Goal: Information Seeking & Learning: Find specific fact

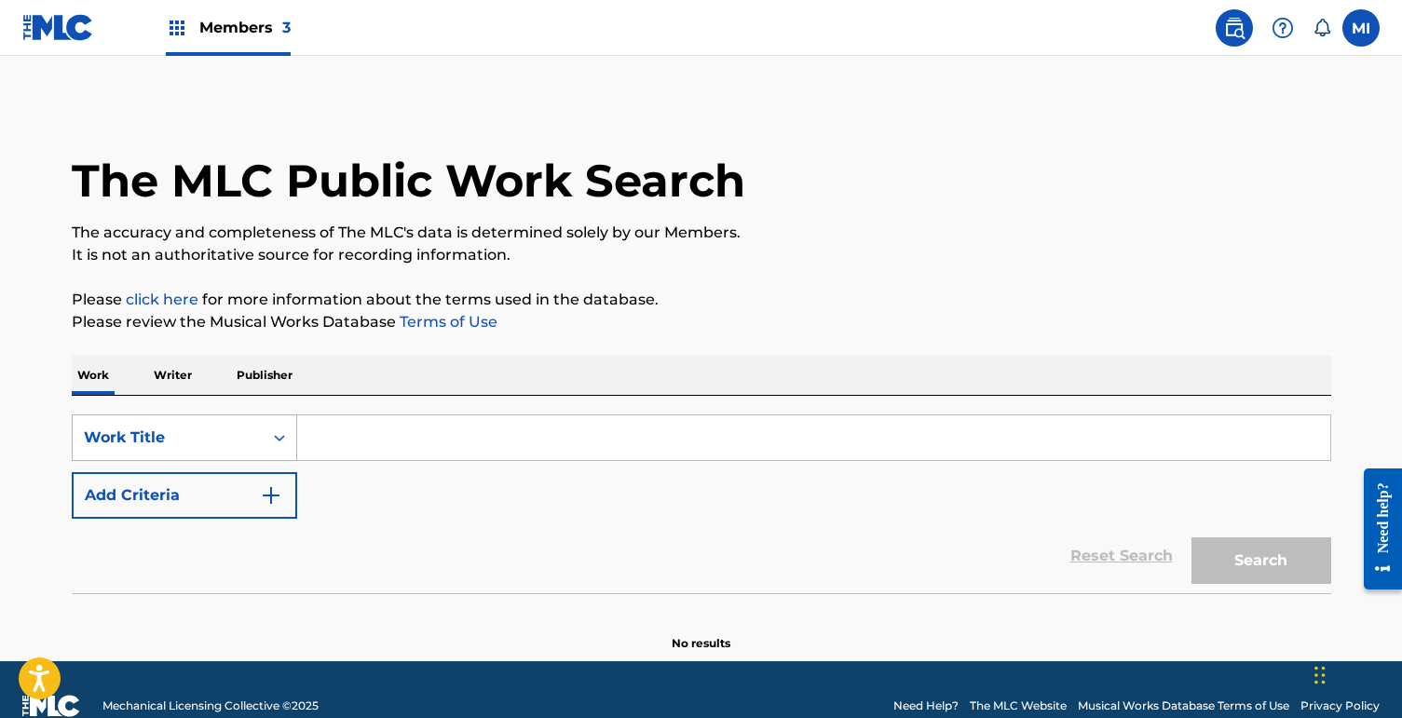
click at [264, 442] on div "Work Title" at bounding box center [185, 438] width 226 height 47
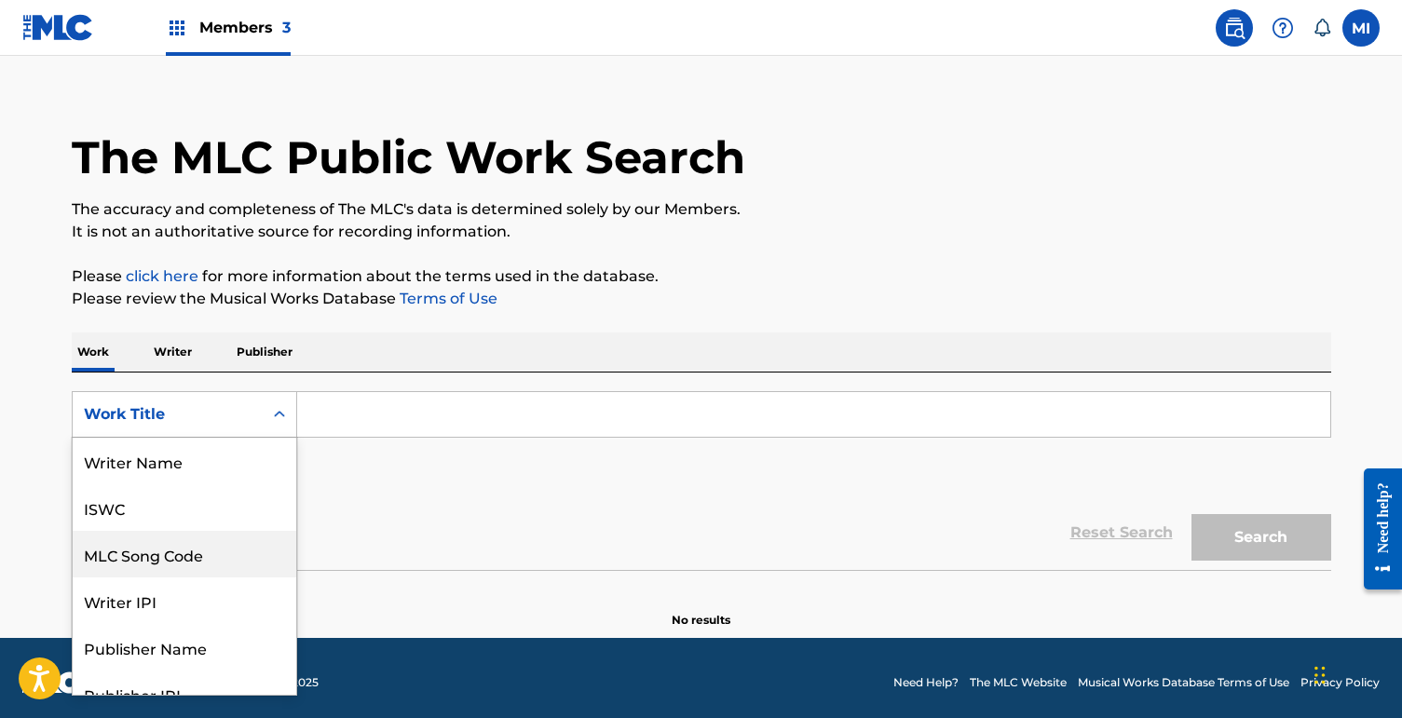
scroll to position [93, 0]
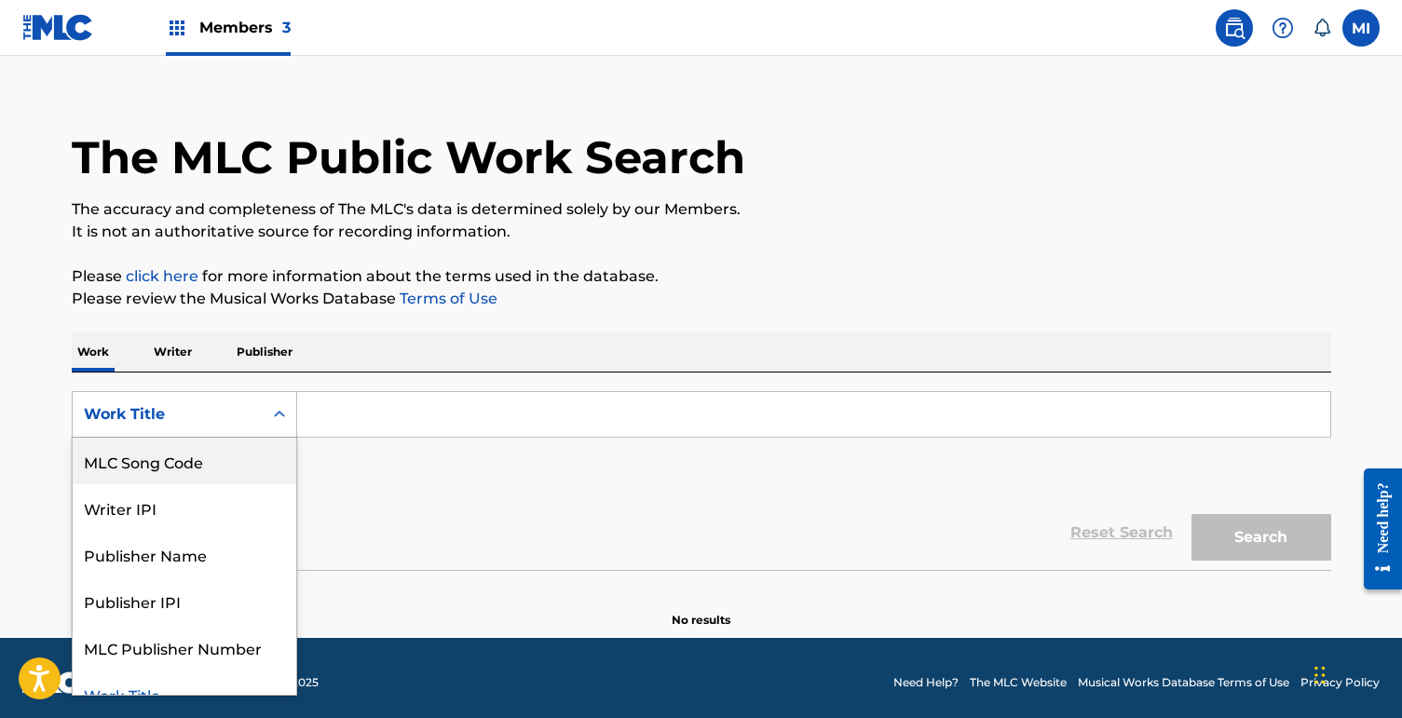
click at [263, 442] on div "MLC Song Code" at bounding box center [185, 461] width 224 height 47
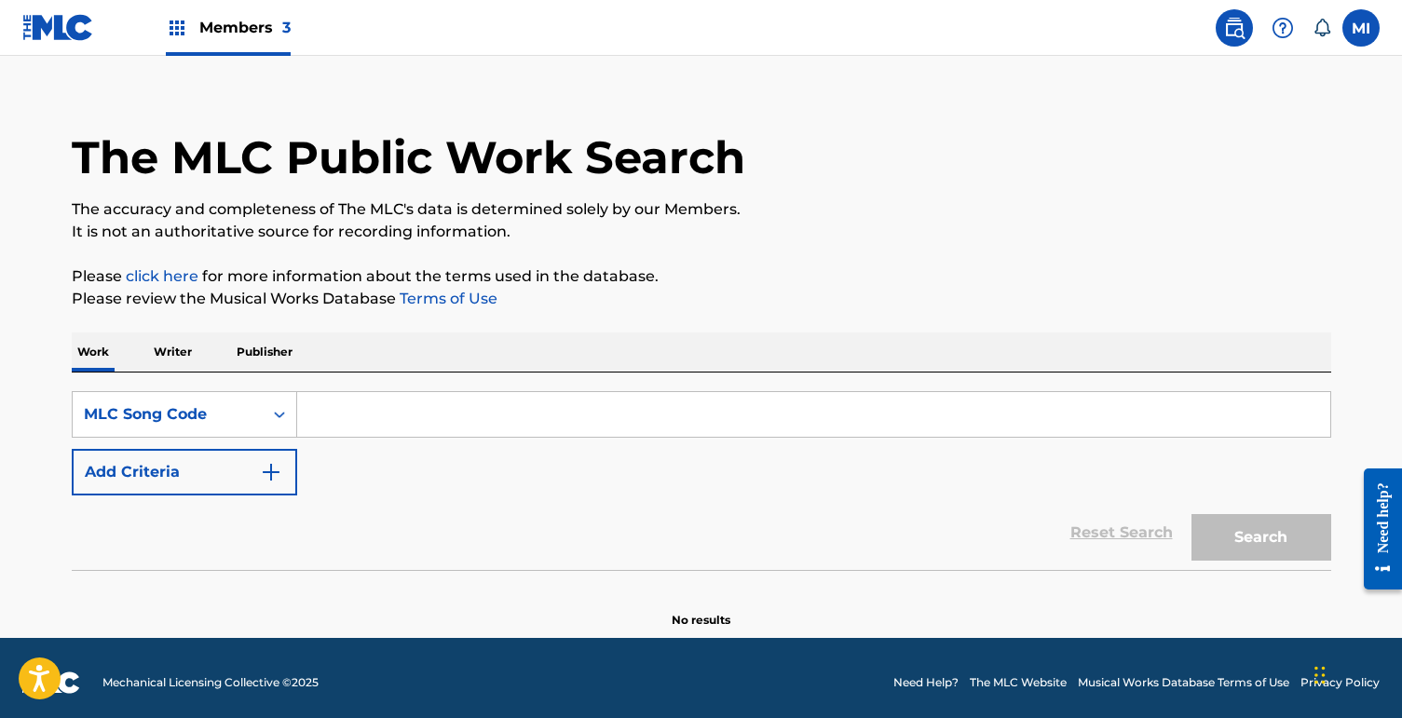
click at [384, 390] on div "SearchWithCriteria319d6992-6873-4ba5-95e9-371fbead2fac MLC Song Code Add Criter…" at bounding box center [702, 472] width 1260 height 198
click at [381, 407] on input "Search Form" at bounding box center [813, 414] width 1033 height 45
paste input "X87213"
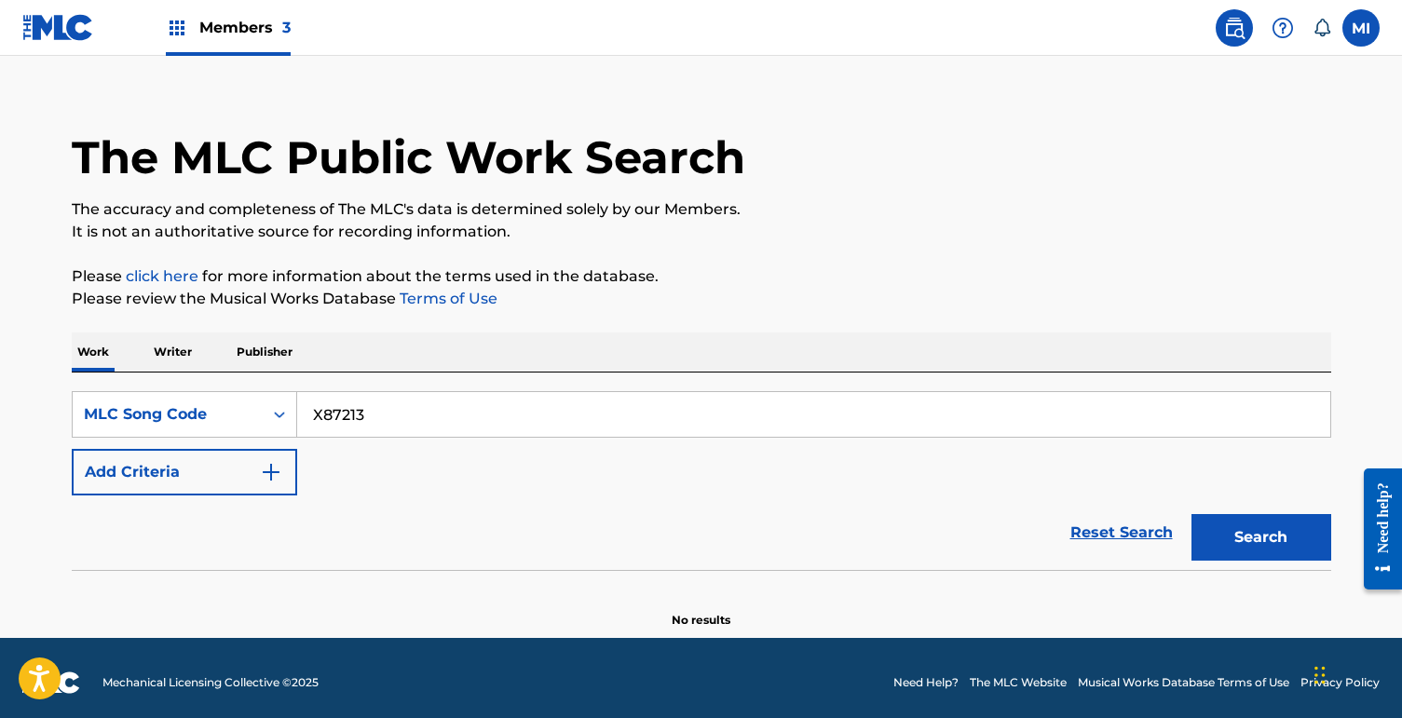
type input "X87213"
click at [1192, 514] on button "Search" at bounding box center [1262, 537] width 140 height 47
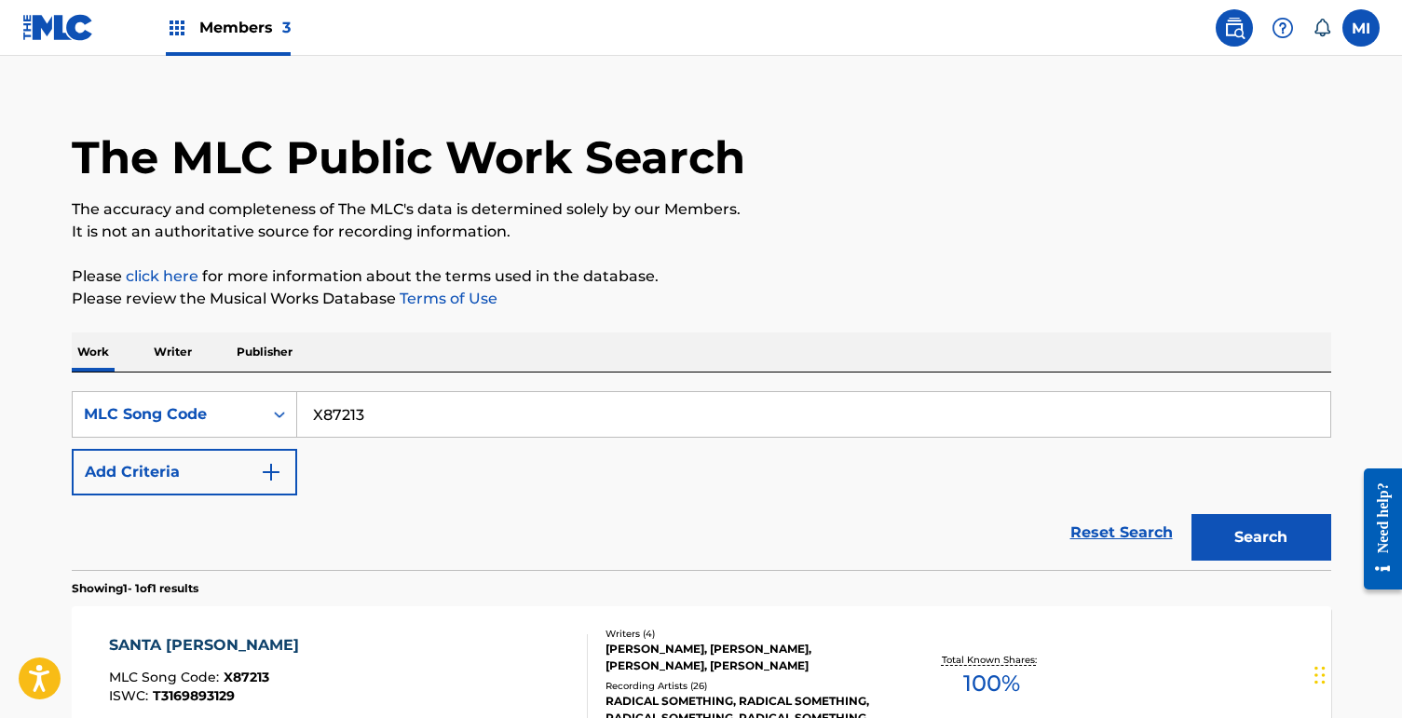
scroll to position [182, 0]
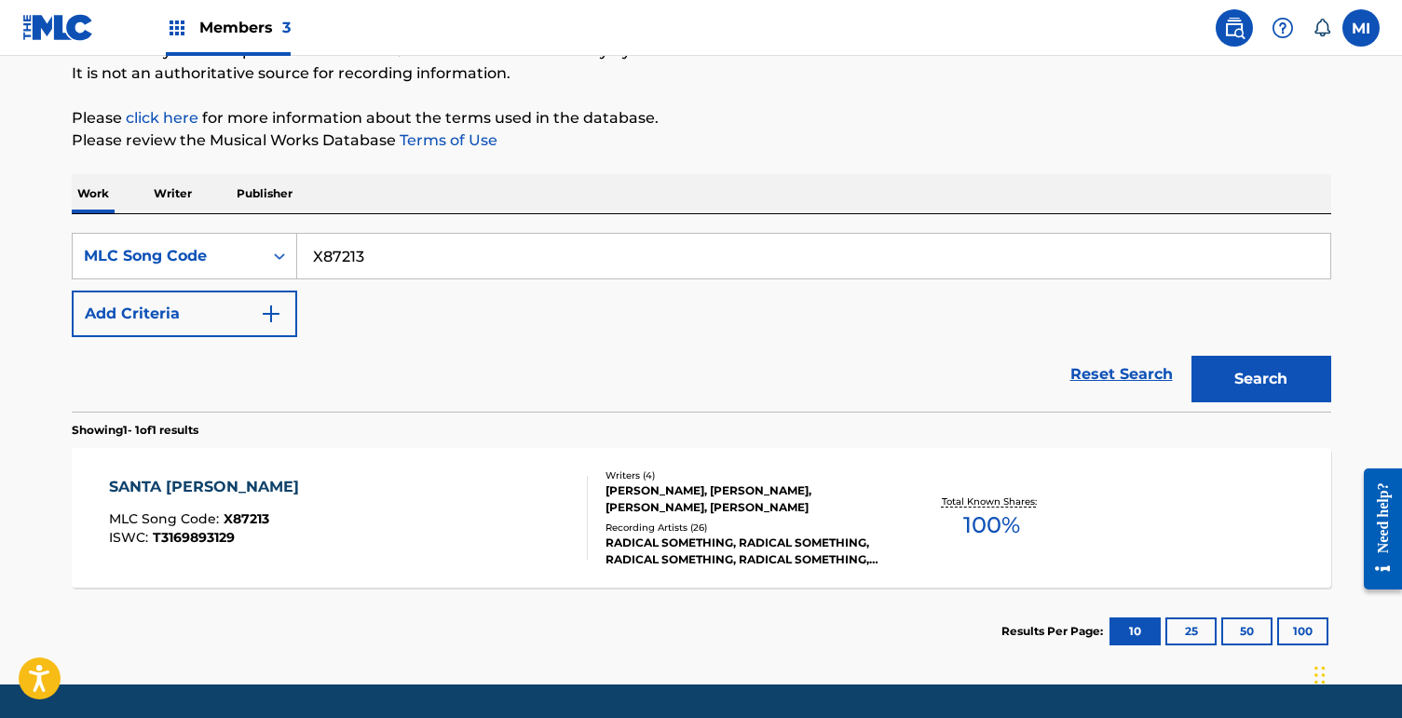
click at [487, 509] on div "SANTA [PERSON_NAME] MLC Song Code : X87213 ISWC : T3169893129" at bounding box center [348, 518] width 479 height 84
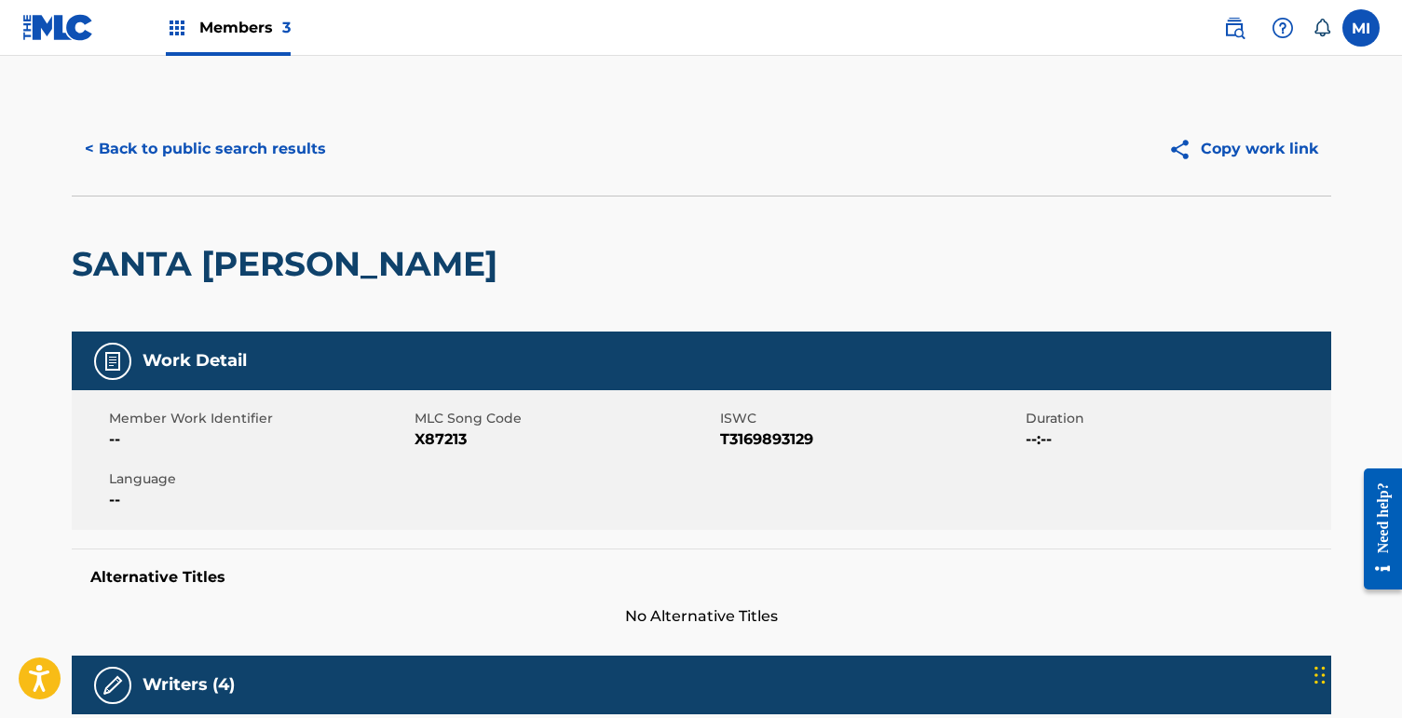
click at [241, 155] on button "< Back to public search results" at bounding box center [205, 149] width 267 height 47
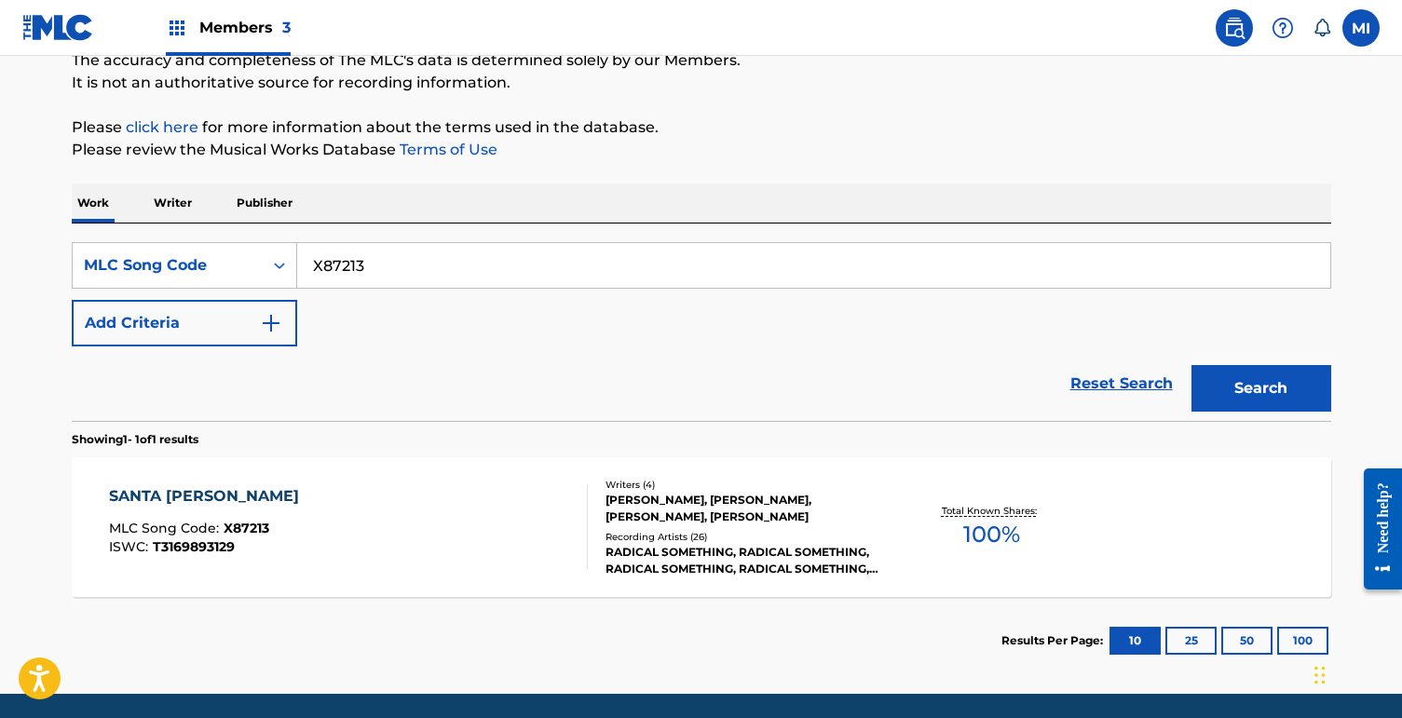
click at [374, 250] on input "X87213" at bounding box center [813, 265] width 1033 height 45
paste input "AVDD7C"
type input "AVDD7C"
click at [1192, 365] on button "Search" at bounding box center [1262, 388] width 140 height 47
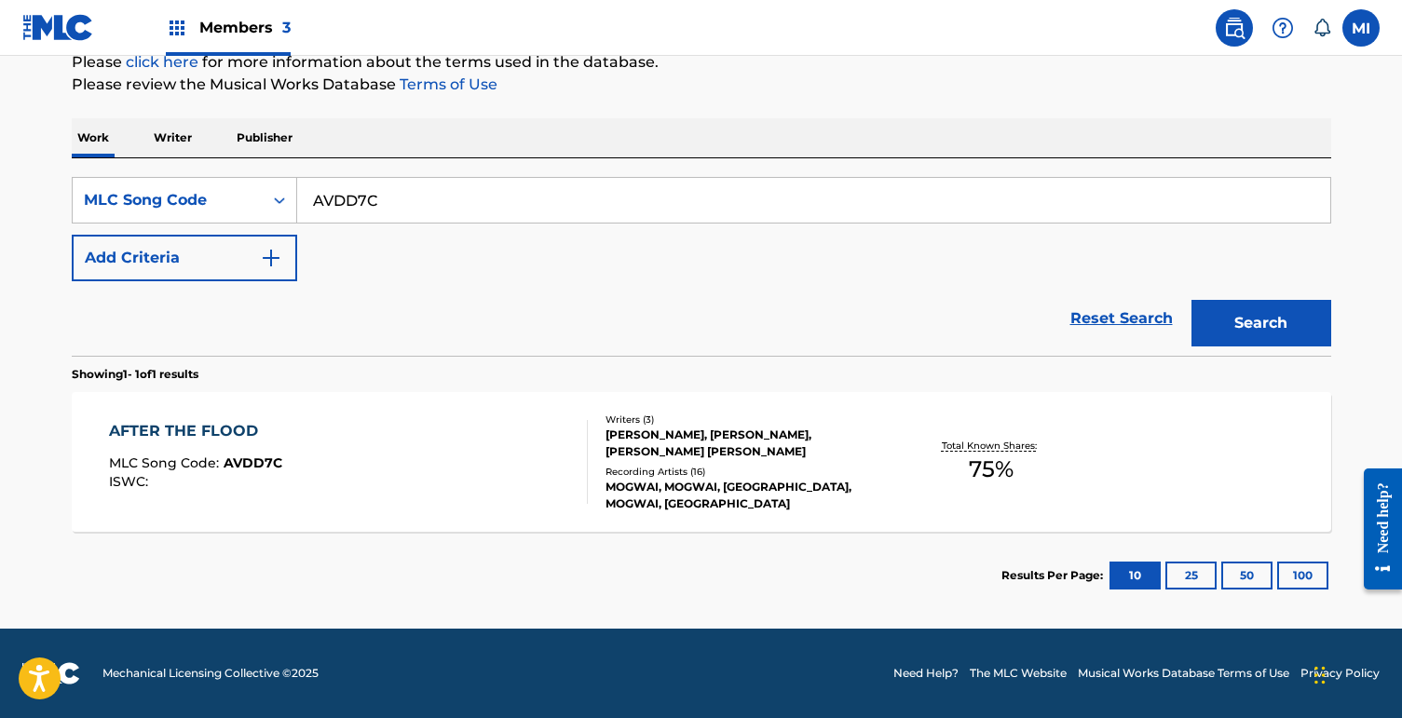
click at [386, 463] on div "AFTER THE FLOOD MLC Song Code : AVDD7C ISWC :" at bounding box center [348, 462] width 479 height 84
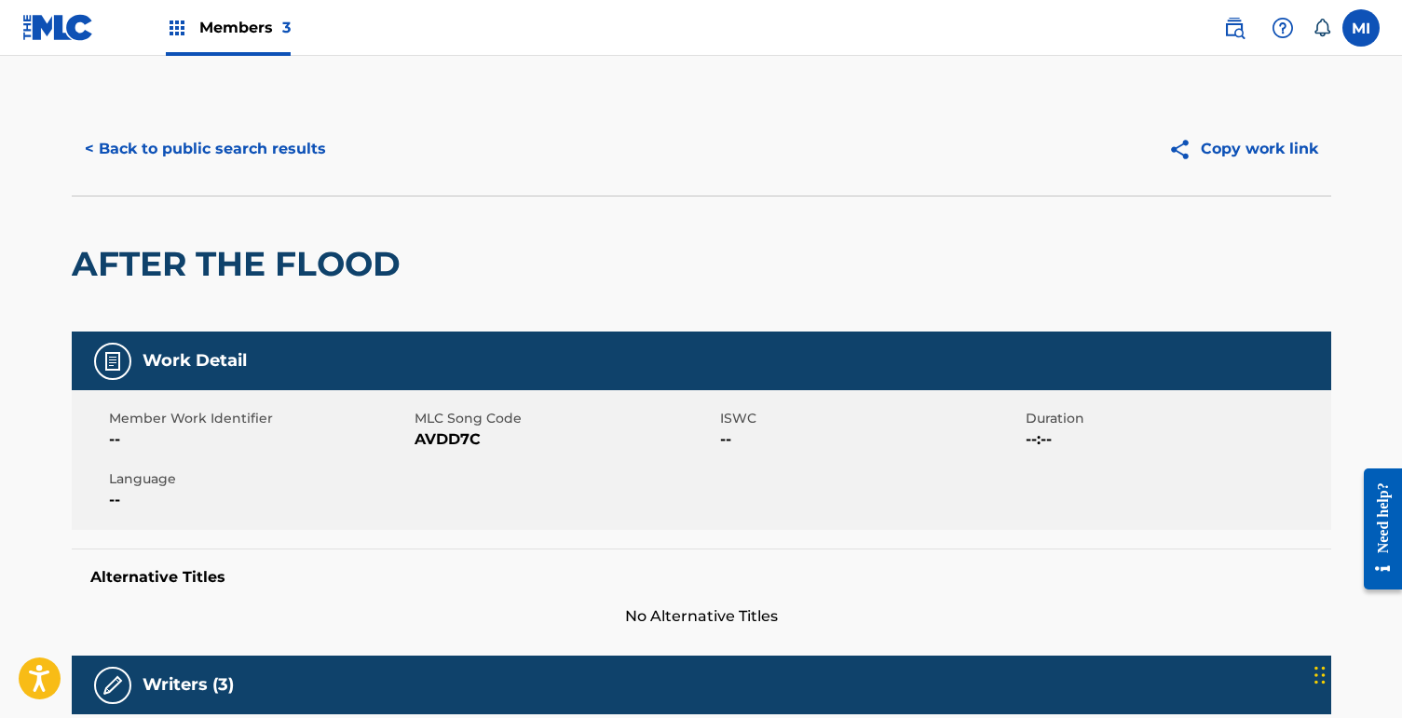
click at [280, 167] on button "< Back to public search results" at bounding box center [205, 149] width 267 height 47
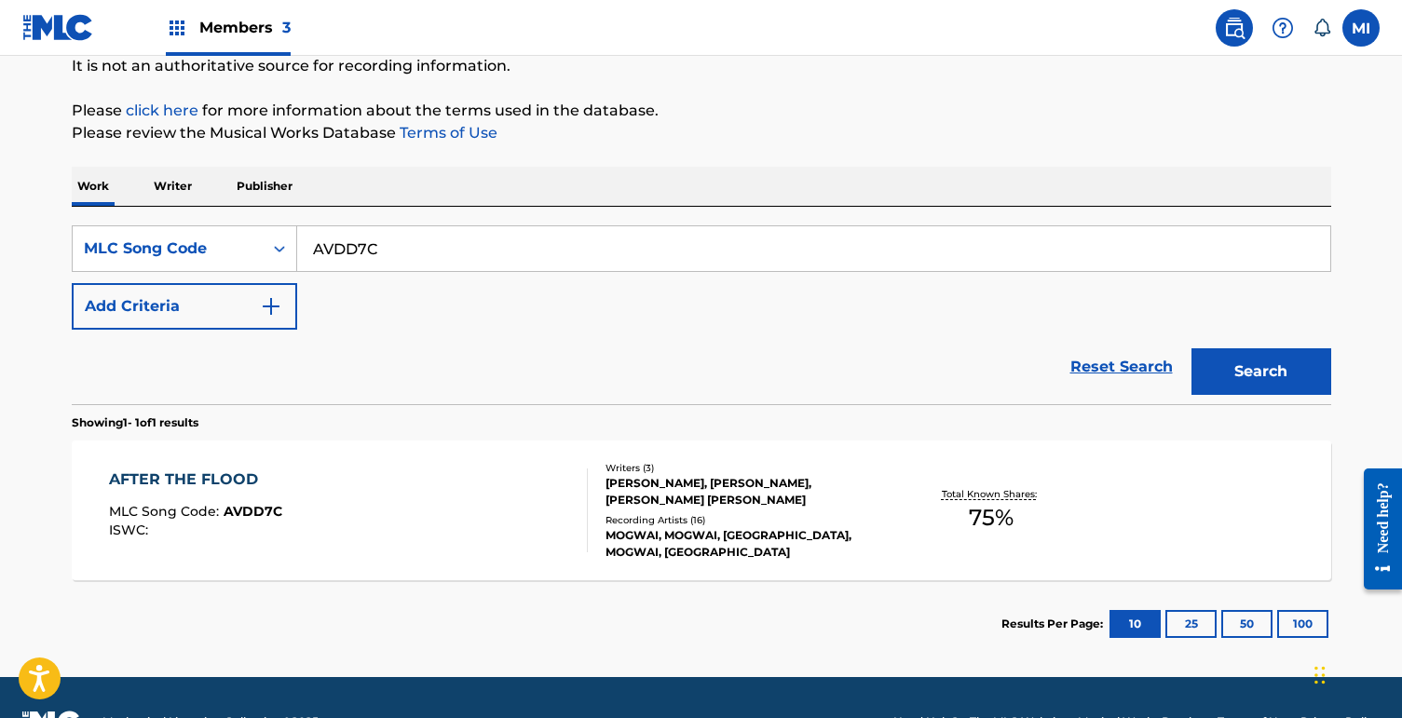
click at [383, 245] on input "AVDD7C" at bounding box center [813, 248] width 1033 height 45
paste input "IVAH0D"
type input "IVAH0D"
click at [1192, 349] on button "Search" at bounding box center [1262, 372] width 140 height 47
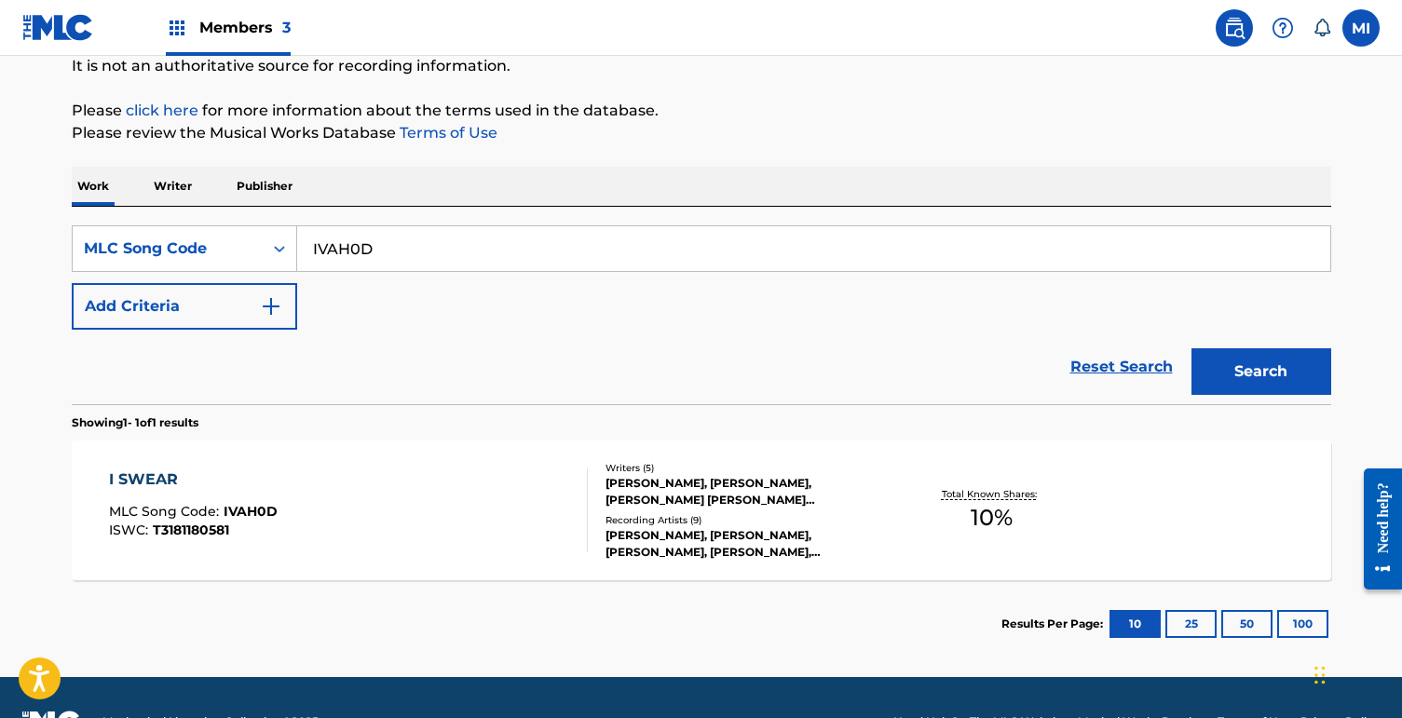
scroll to position [194, 0]
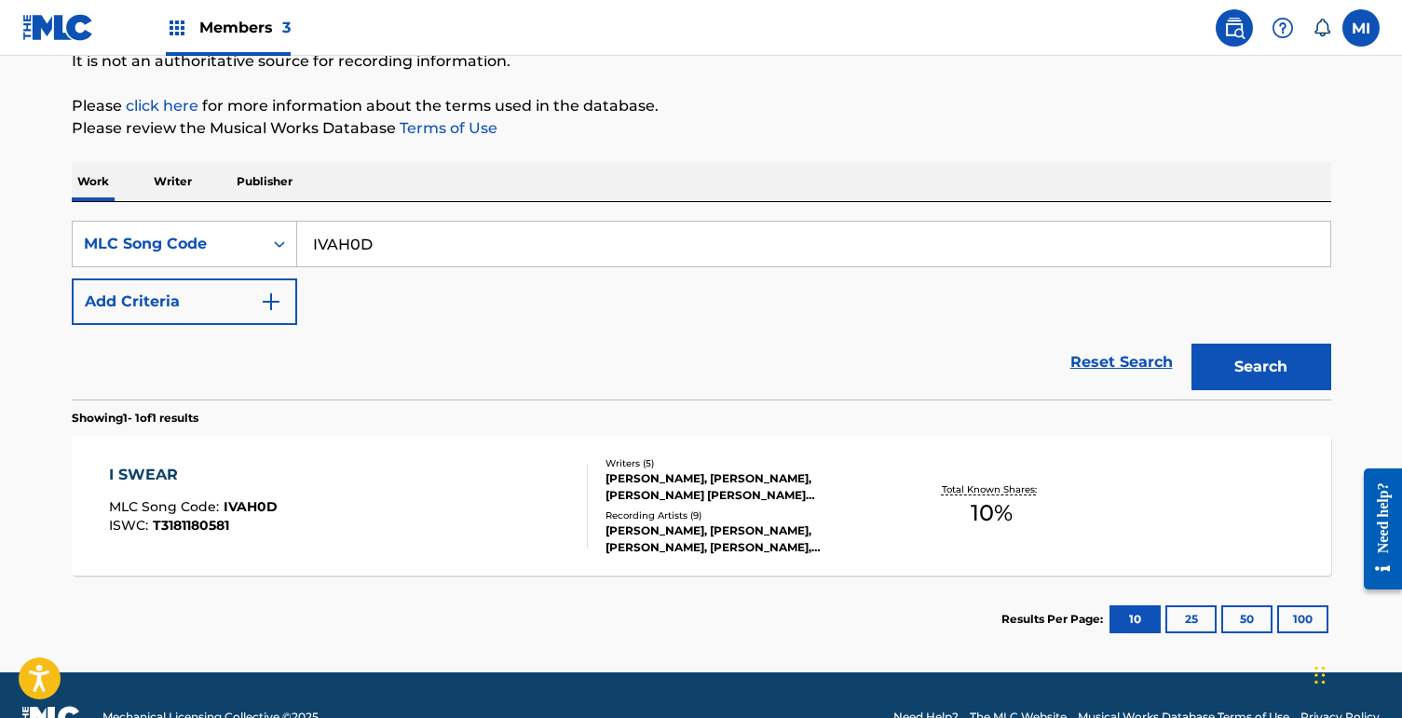
click at [399, 500] on div "I SWEAR MLC Song Code : IVAH0D ISWC : T3181180581" at bounding box center [348, 506] width 479 height 84
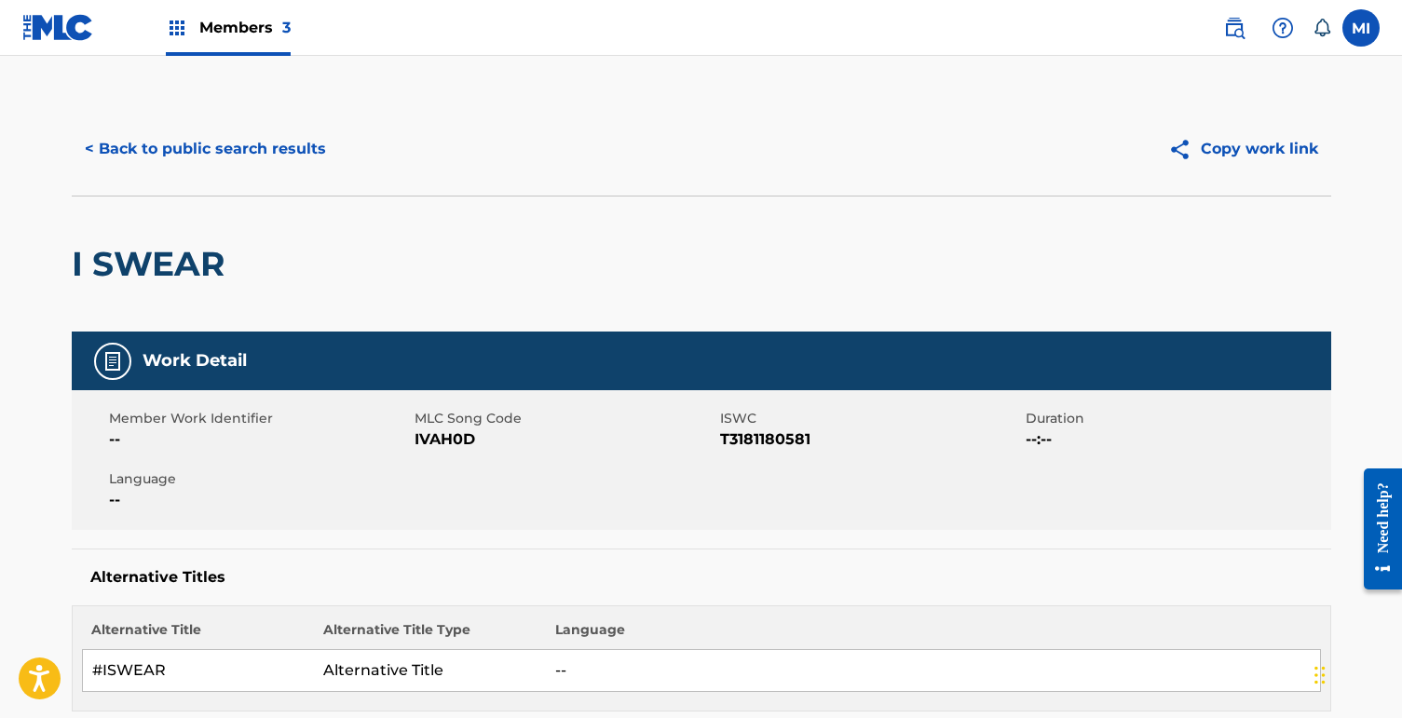
click at [284, 123] on div "< Back to public search results Copy work link" at bounding box center [702, 149] width 1260 height 93
click at [281, 134] on button "< Back to public search results" at bounding box center [205, 149] width 267 height 47
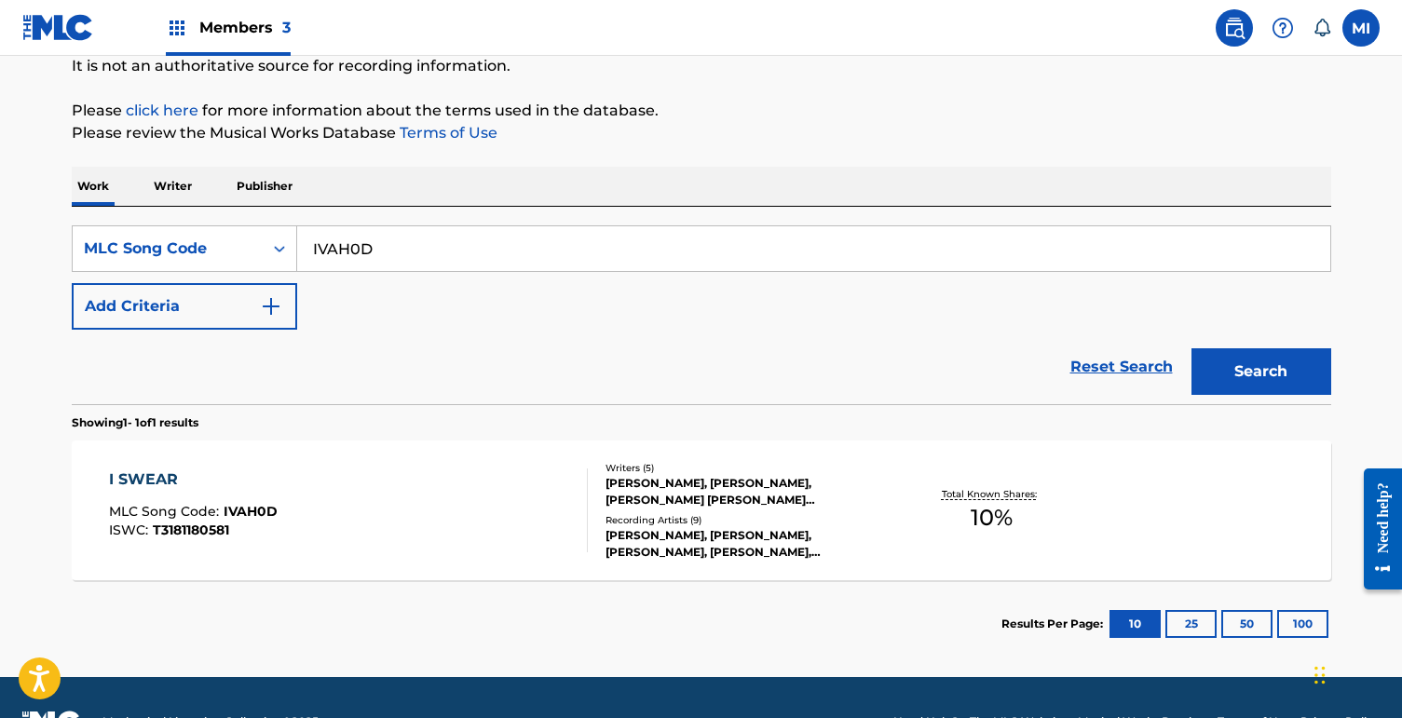
click at [526, 281] on div "SearchWithCriteria319d6992-6873-4ba5-95e9-371fbead2fac MLC Song Code IVAH0D Add…" at bounding box center [702, 278] width 1260 height 104
click at [520, 253] on input "IVAH0D" at bounding box center [813, 248] width 1033 height 45
paste input "CVBE8P"
type input "CVBE8P"
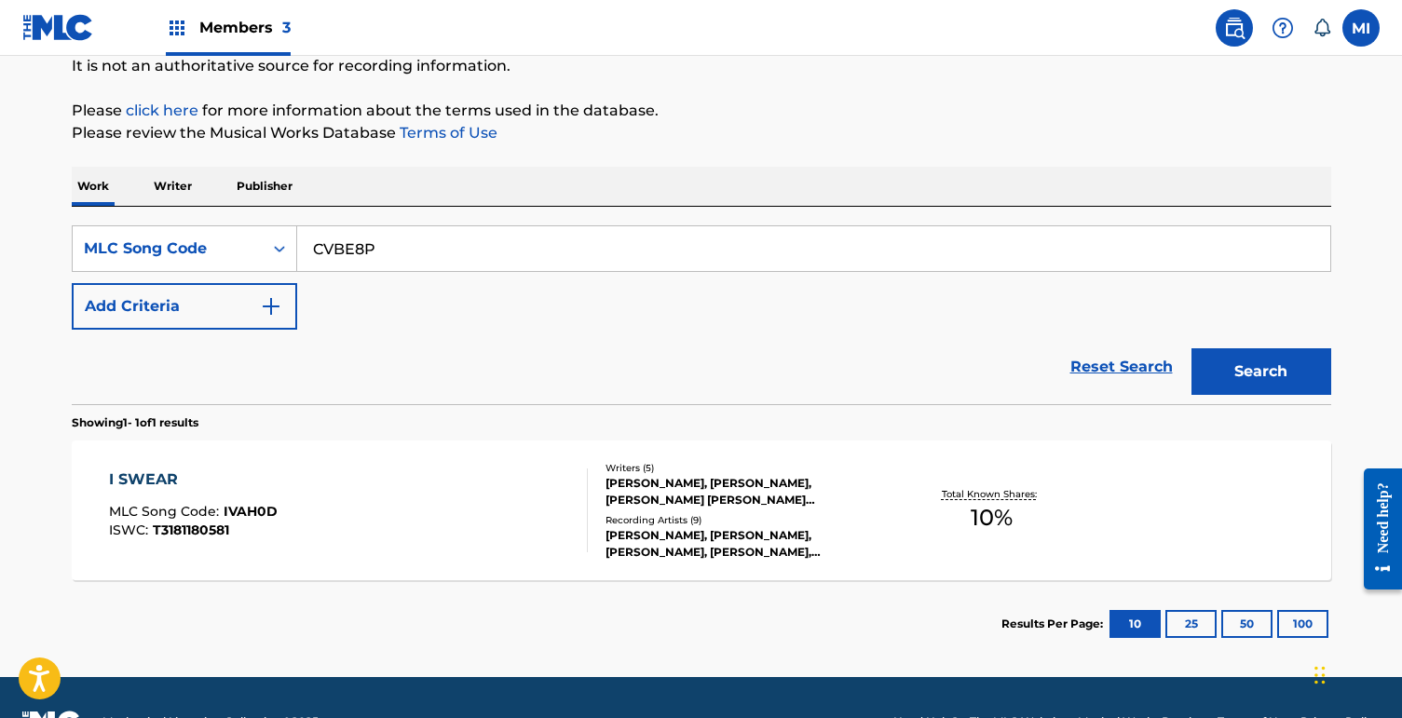
click at [1192, 349] on button "Search" at bounding box center [1262, 372] width 140 height 47
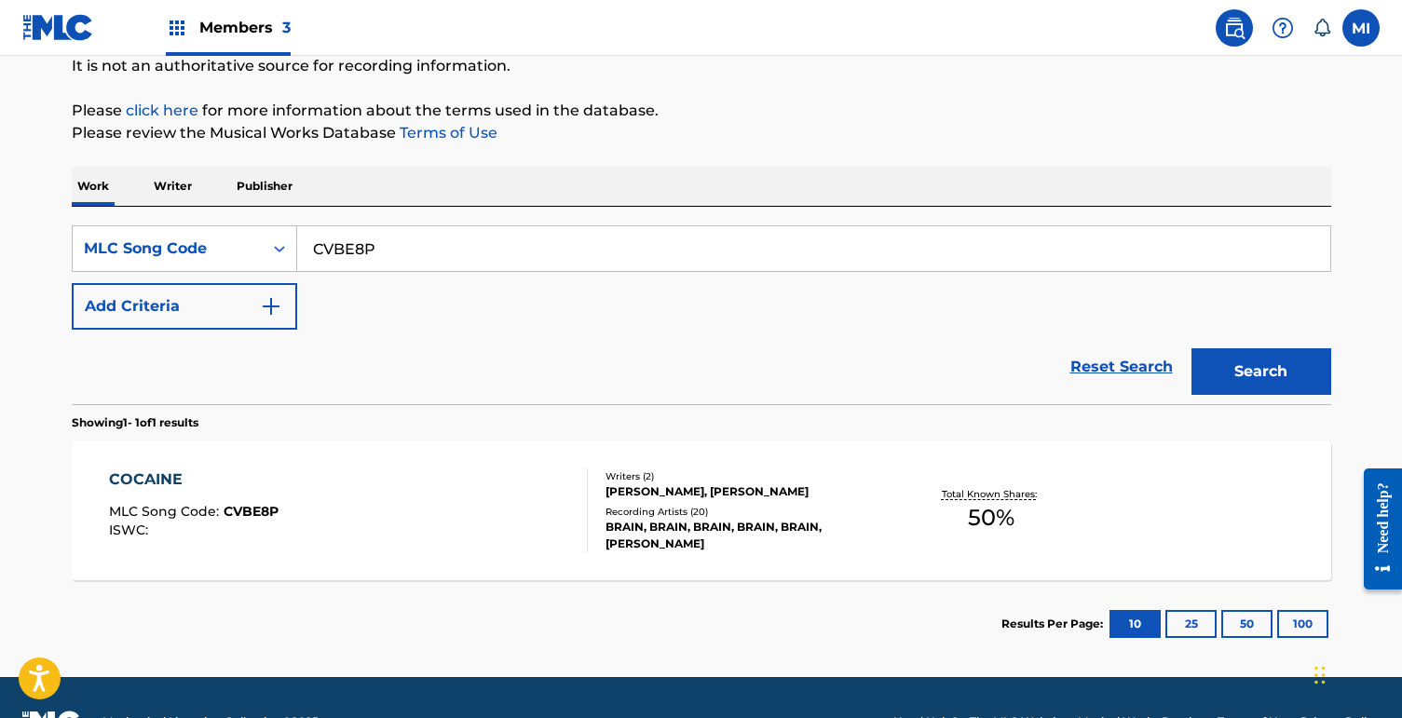
click at [550, 484] on div "COCAINE MLC Song Code : CVBE8P ISWC :" at bounding box center [348, 511] width 479 height 84
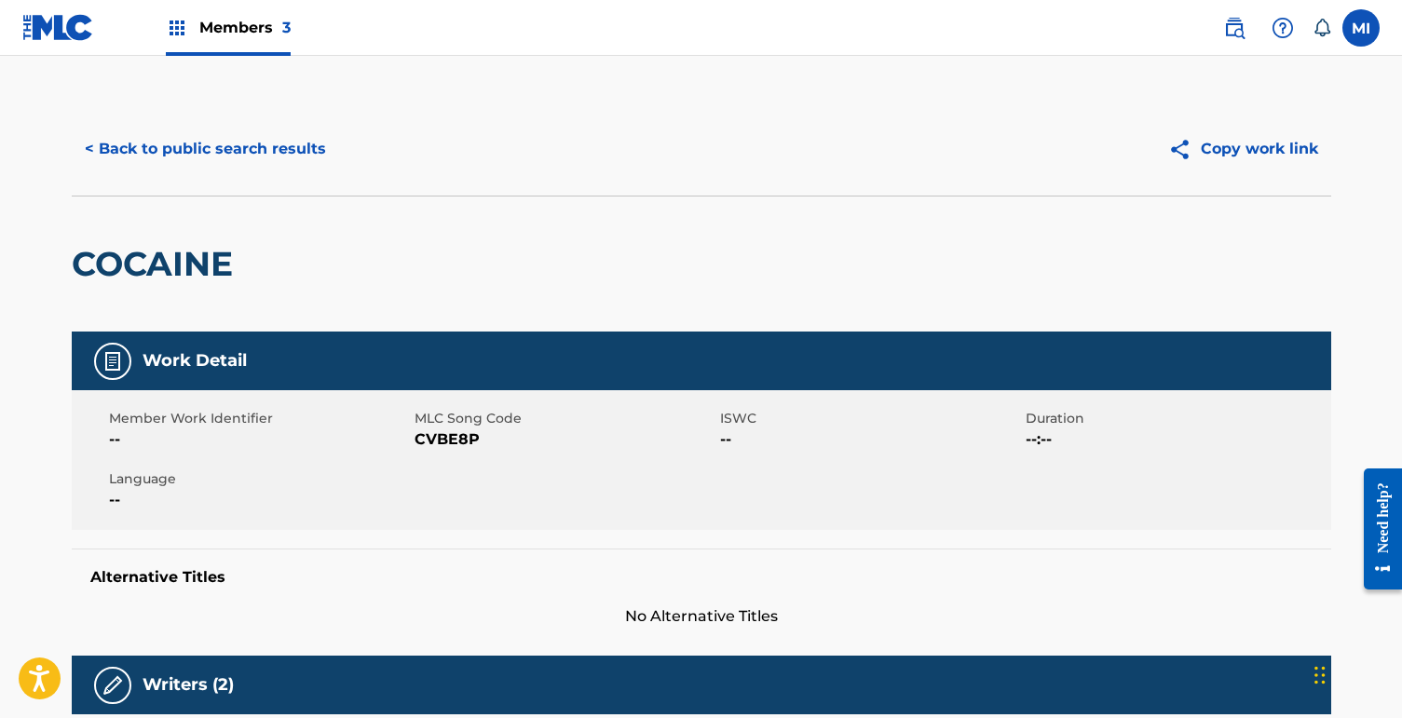
click at [278, 117] on div "< Back to public search results Copy work link" at bounding box center [702, 149] width 1260 height 93
click at [273, 156] on button "< Back to public search results" at bounding box center [205, 149] width 267 height 47
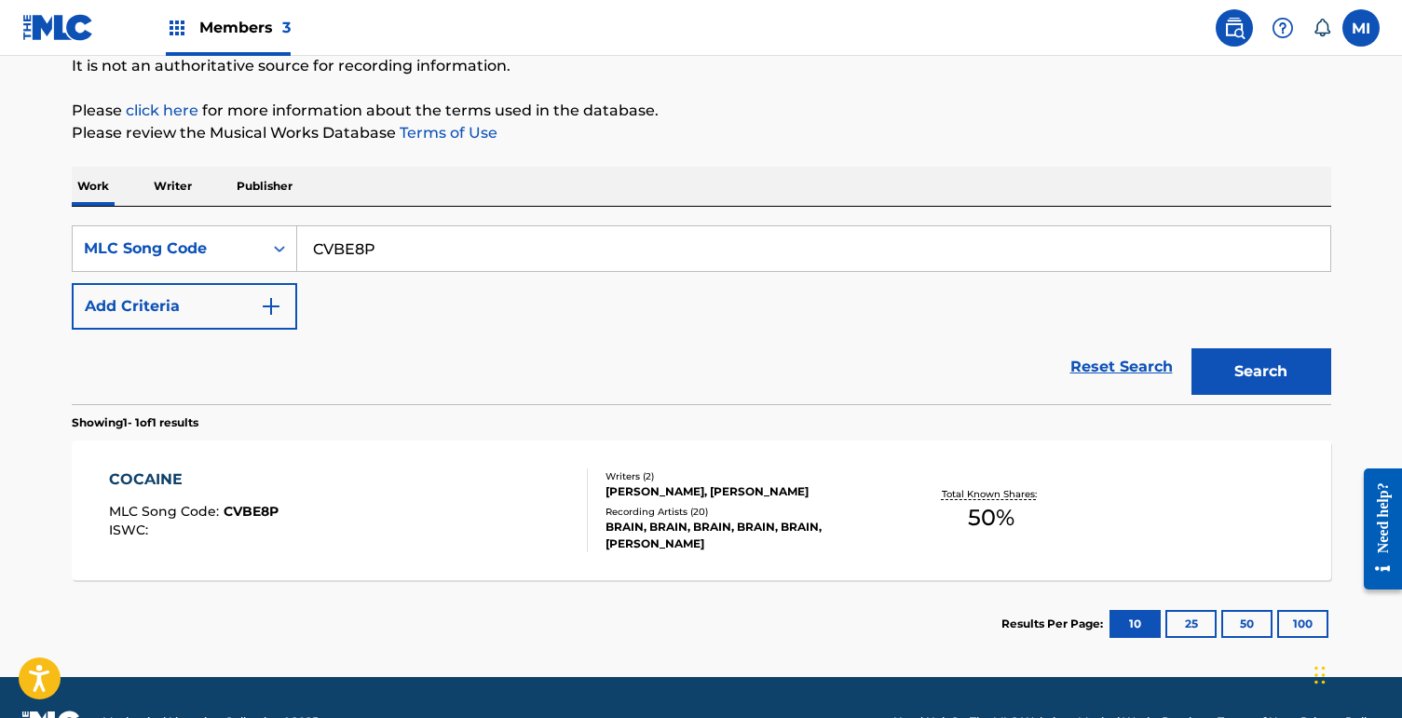
click at [408, 217] on div "SearchWithCriteria319d6992-6873-4ba5-95e9-371fbead2fac MLC Song Code CVBE8P Add…" at bounding box center [702, 306] width 1260 height 198
click at [405, 250] on input "CVBE8P" at bounding box center [813, 248] width 1033 height 45
paste input "HVAGUZ"
type input "HVAGUZ"
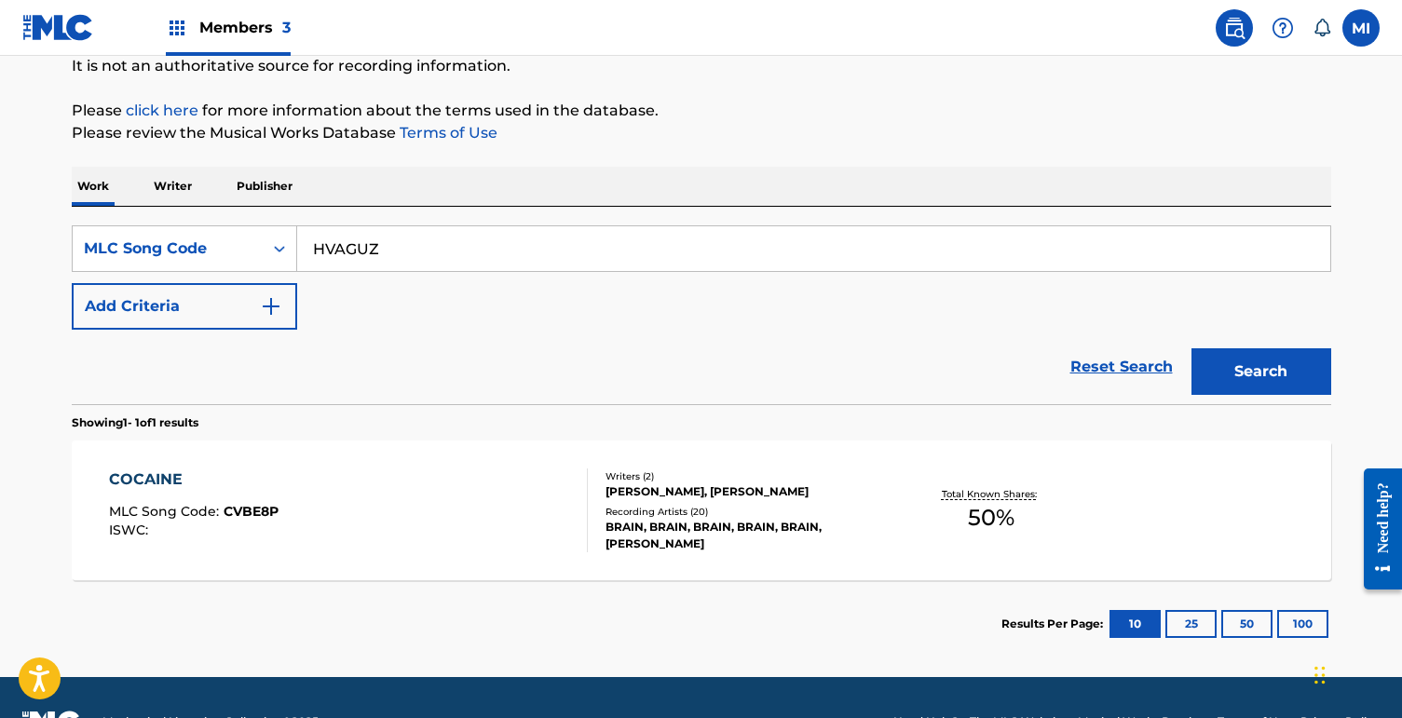
click at [1192, 349] on button "Search" at bounding box center [1262, 372] width 140 height 47
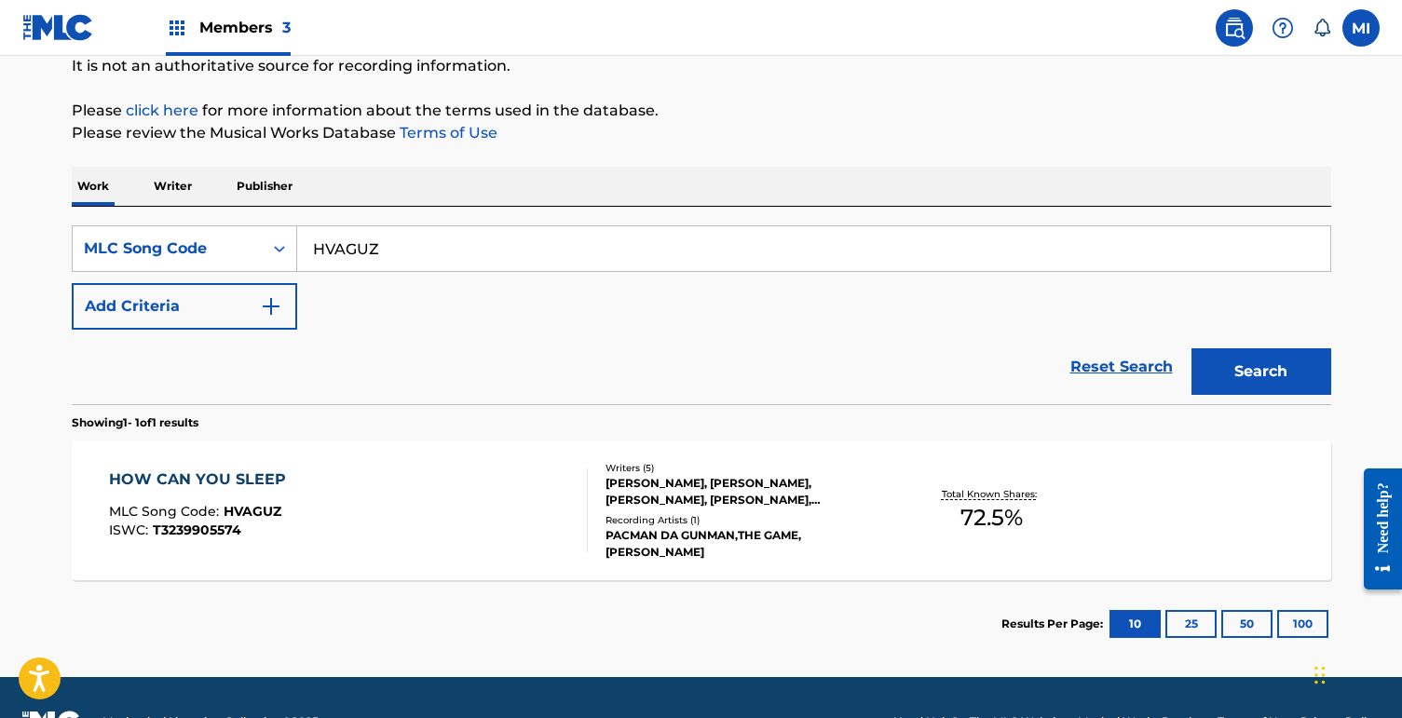
click at [313, 588] on section "Results Per Page: 10 25 50 100" at bounding box center [702, 625] width 1260 height 88
click at [331, 552] on div "HOW CAN YOU SLEEP MLC Song Code : HVAGUZ ISWC : T3239905574" at bounding box center [348, 511] width 479 height 84
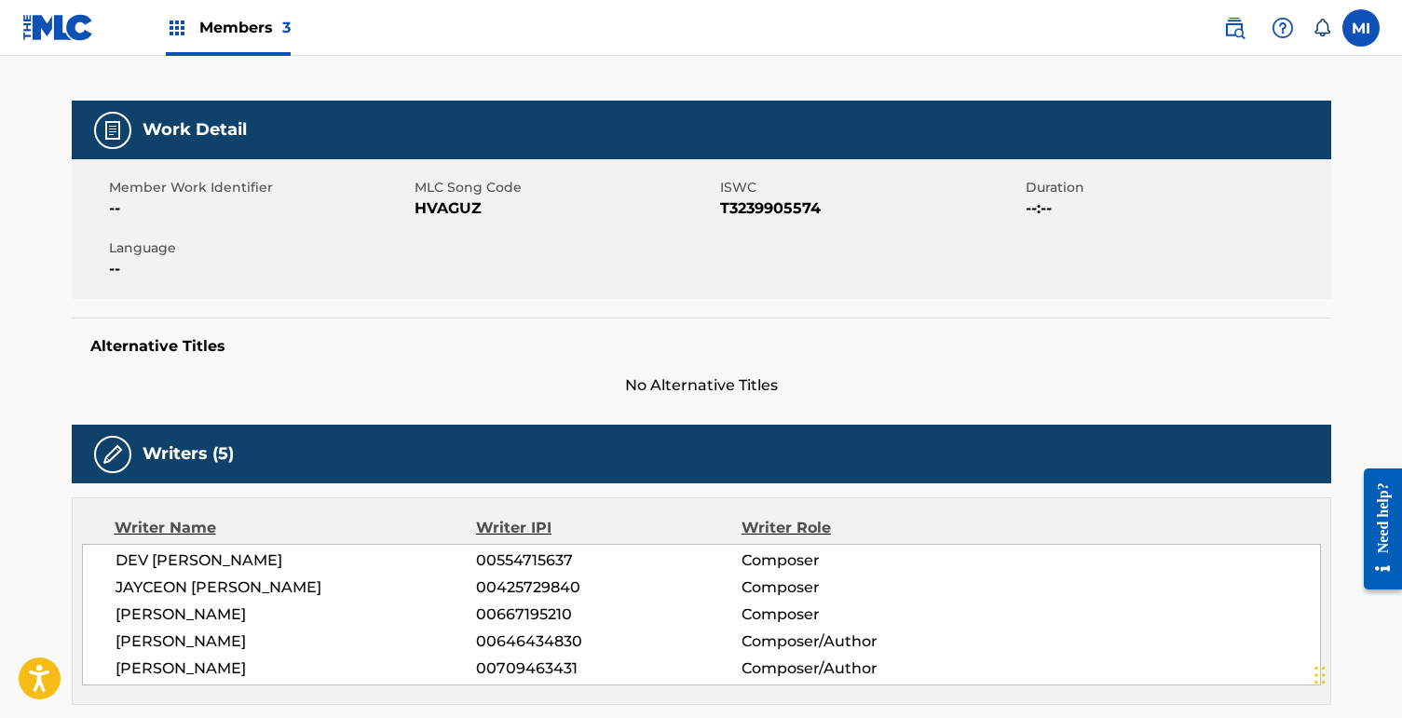
scroll to position [4, 0]
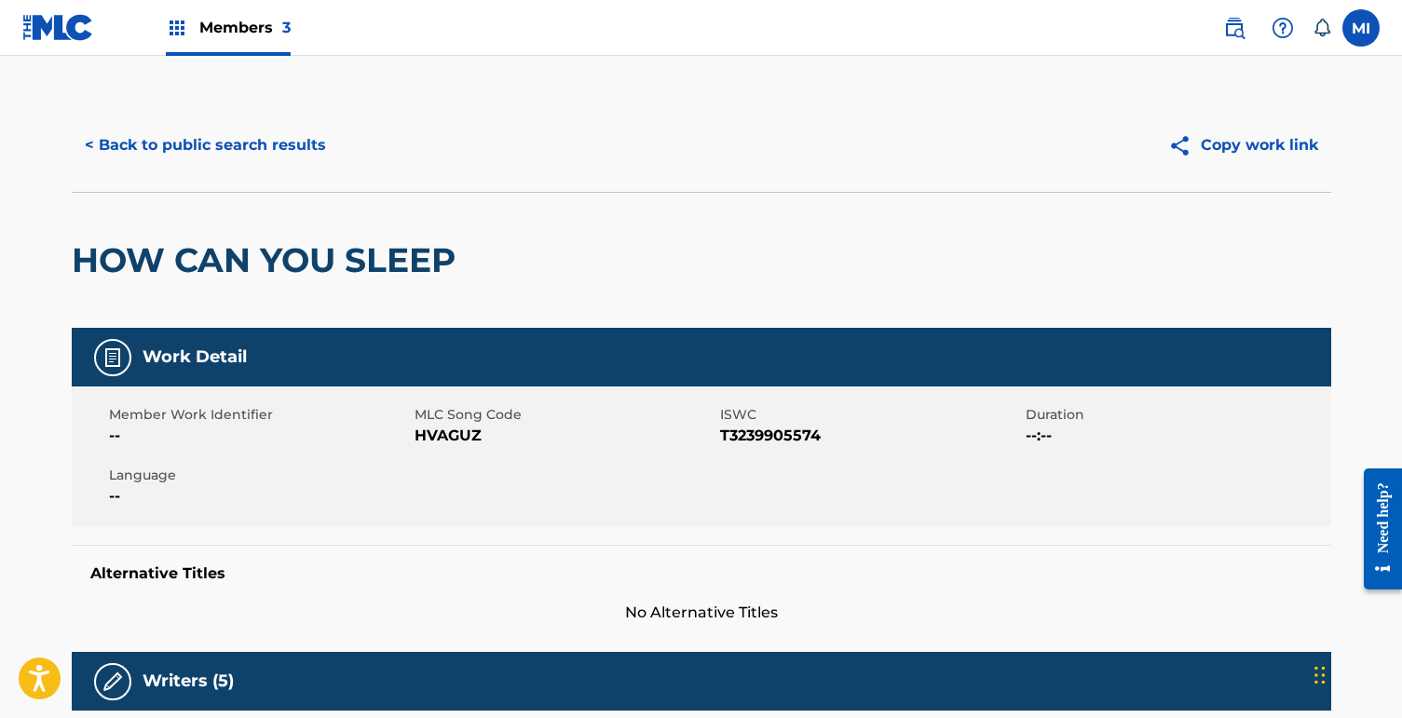
click at [315, 150] on button "< Back to public search results" at bounding box center [205, 145] width 267 height 47
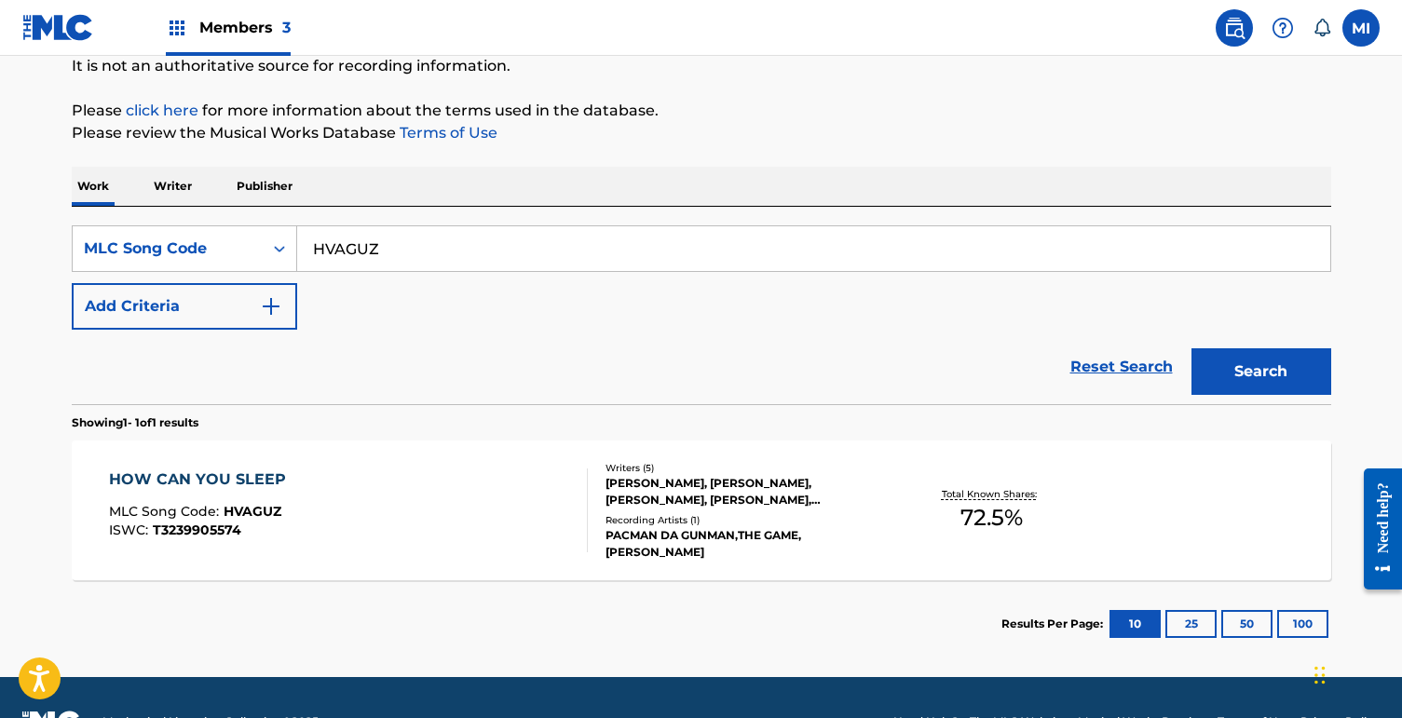
click at [390, 246] on input "HVAGUZ" at bounding box center [813, 248] width 1033 height 45
paste input "BVBL8T"
type input "BVBL8T"
click at [1192, 349] on button "Search" at bounding box center [1262, 372] width 140 height 47
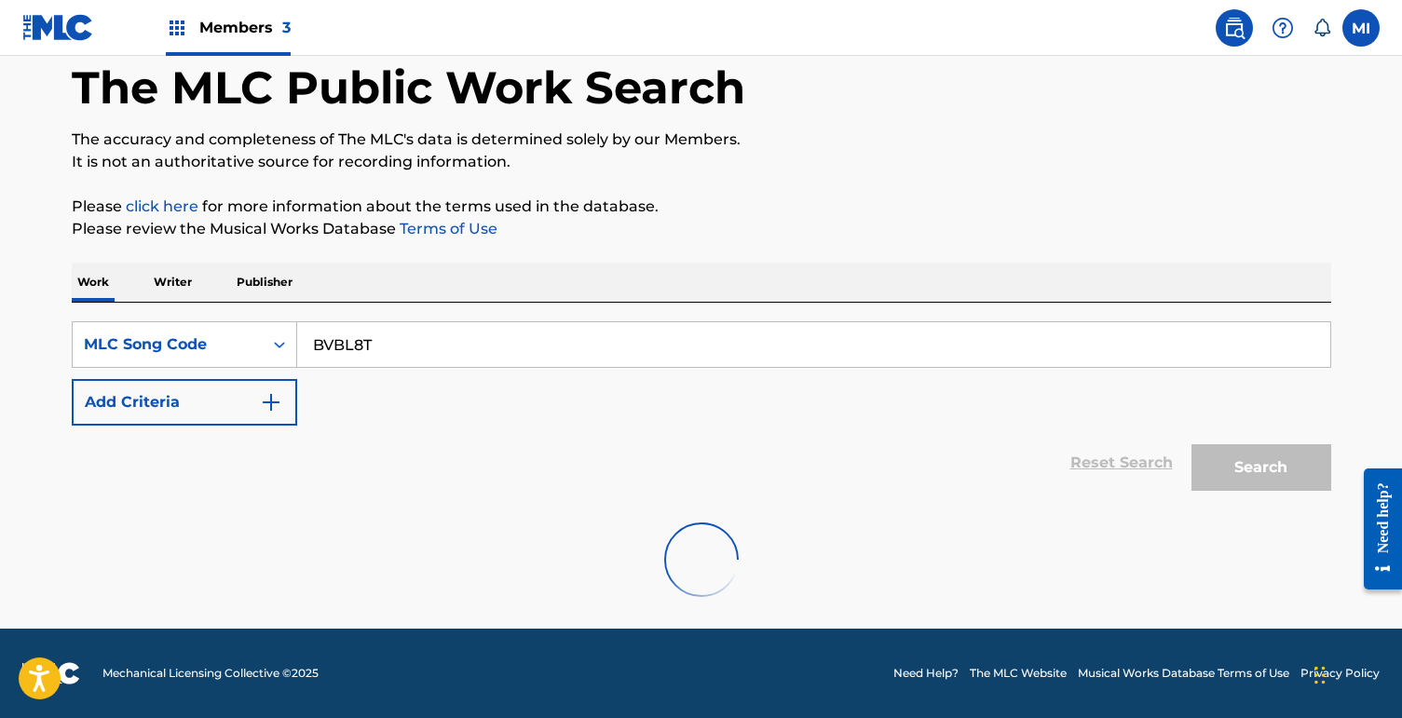
scroll to position [189, 0]
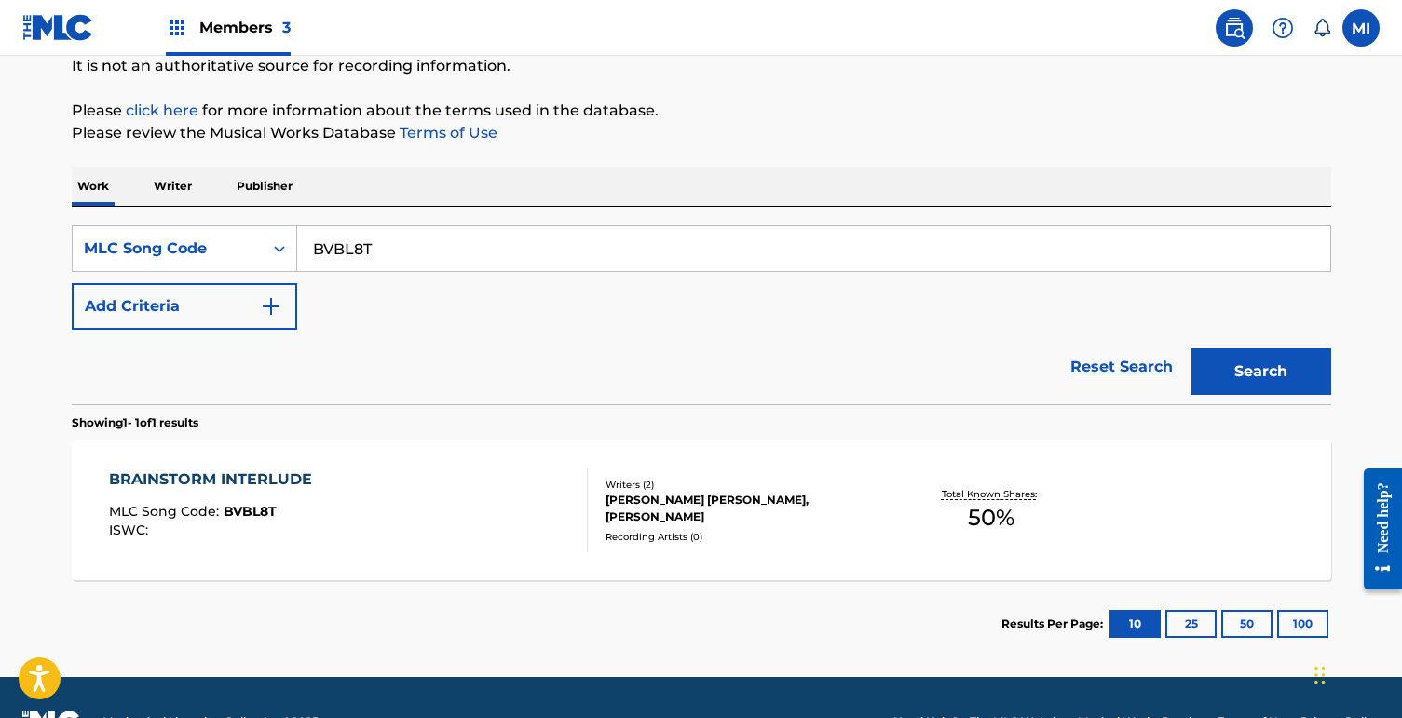
click at [397, 525] on div "BRAINSTORM INTERLUDE MLC Song Code : BVBL8T ISWC :" at bounding box center [348, 511] width 479 height 84
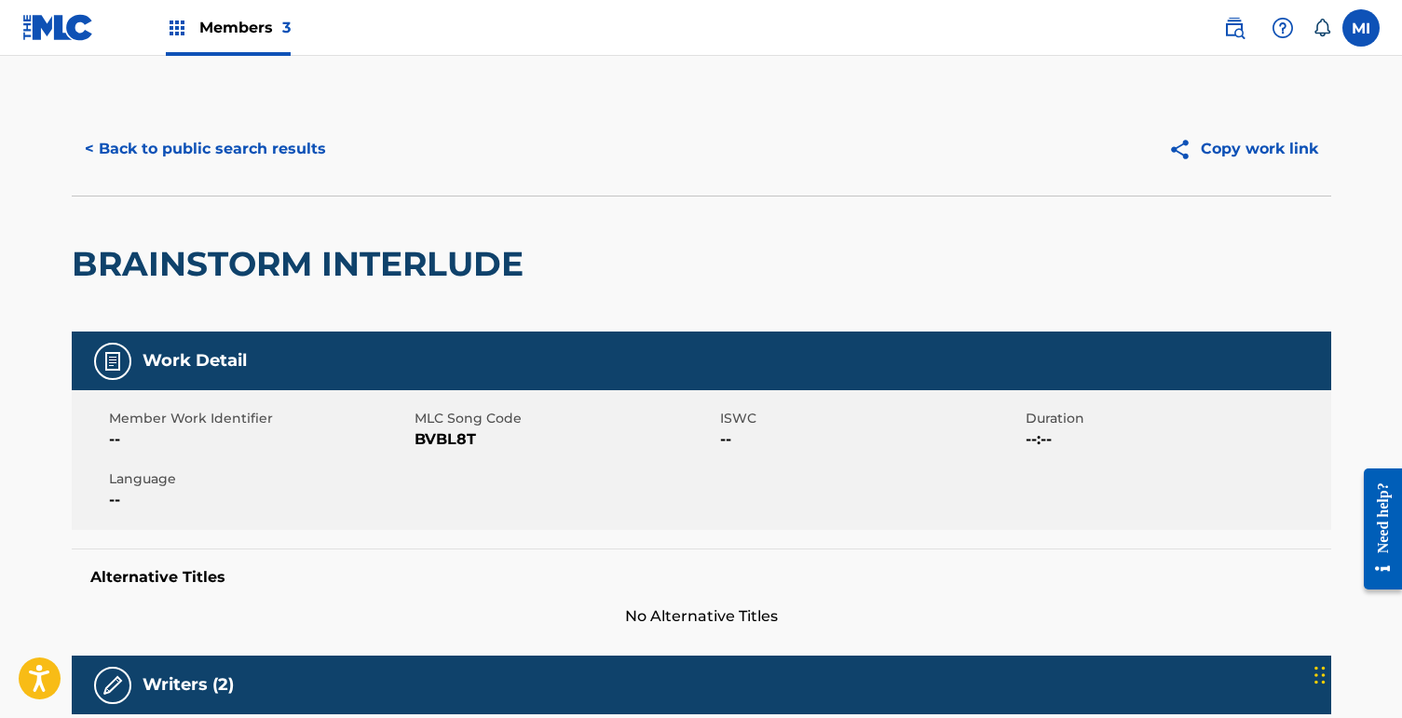
click at [283, 135] on button "< Back to public search results" at bounding box center [205, 149] width 267 height 47
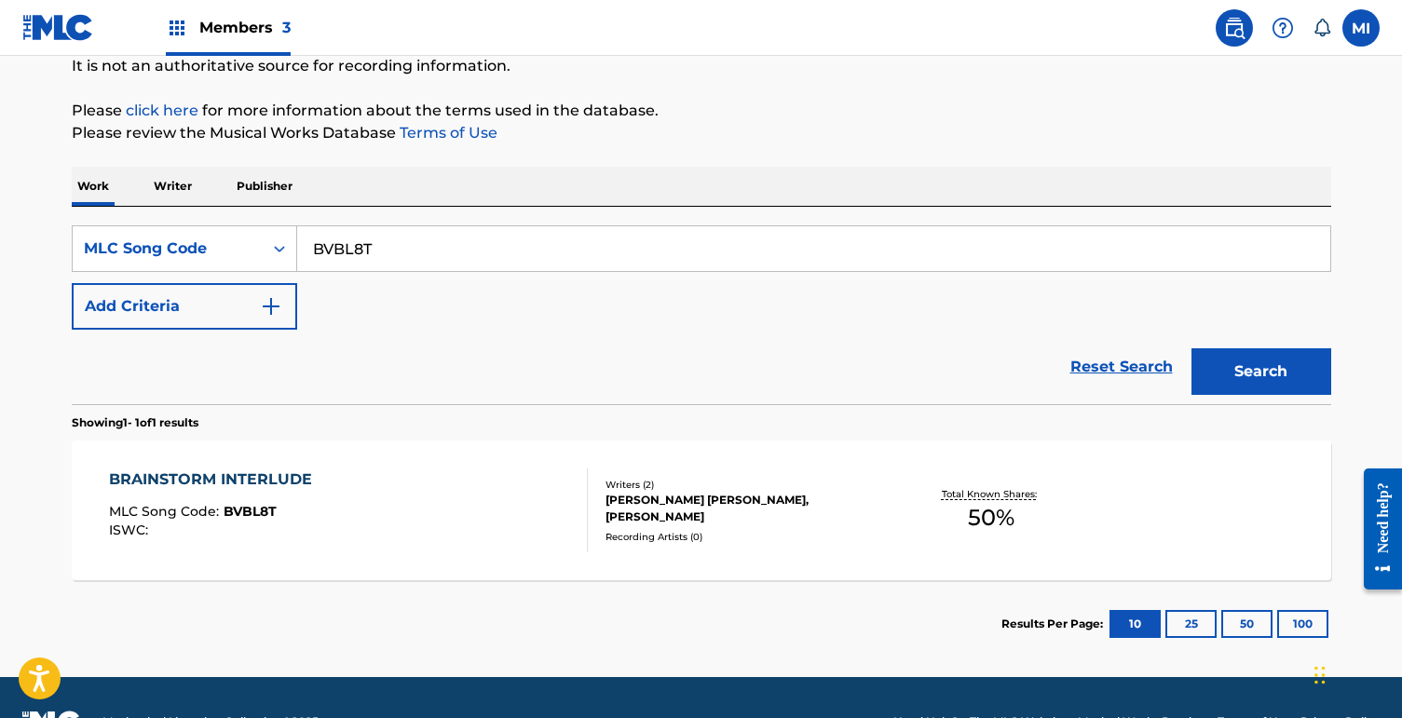
click at [499, 240] on input "BVBL8T" at bounding box center [813, 248] width 1033 height 45
paste input "AN2C"
type input "BVAN2C"
click at [1192, 349] on button "Search" at bounding box center [1262, 372] width 140 height 47
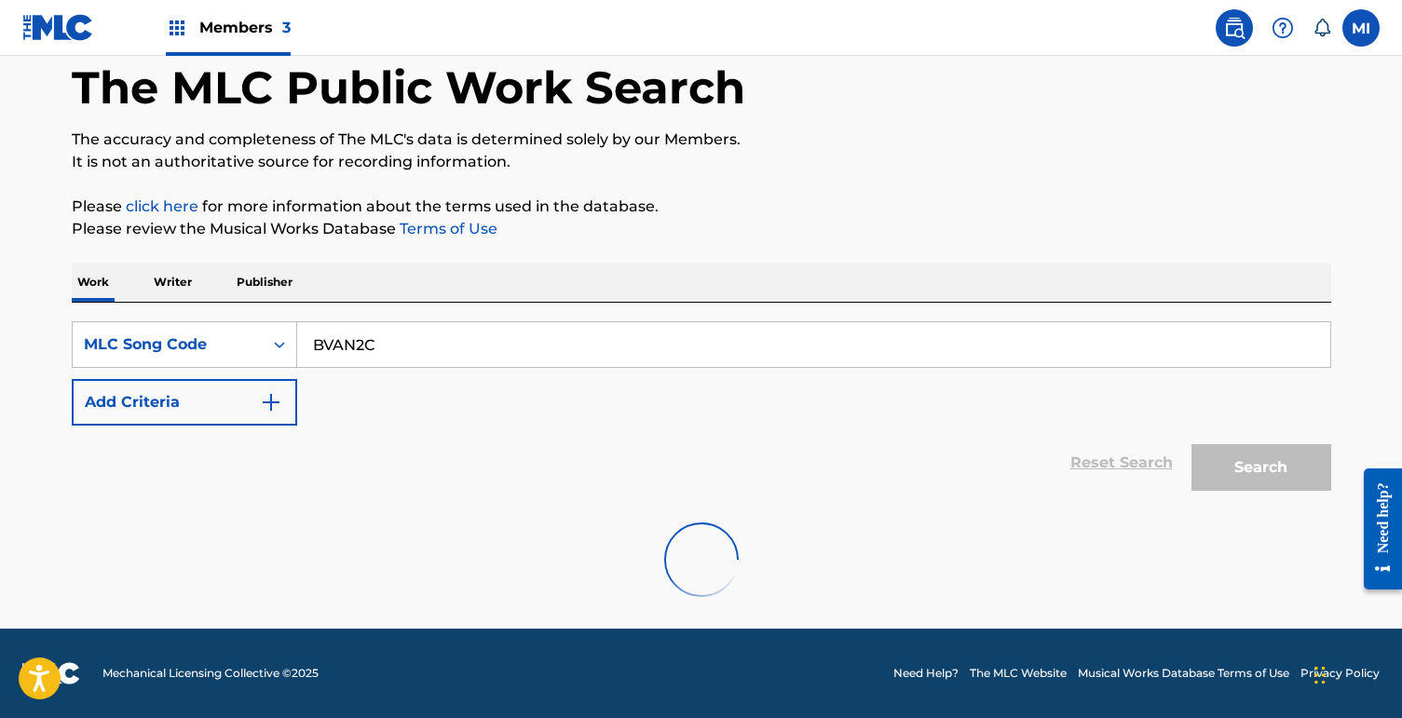
scroll to position [189, 0]
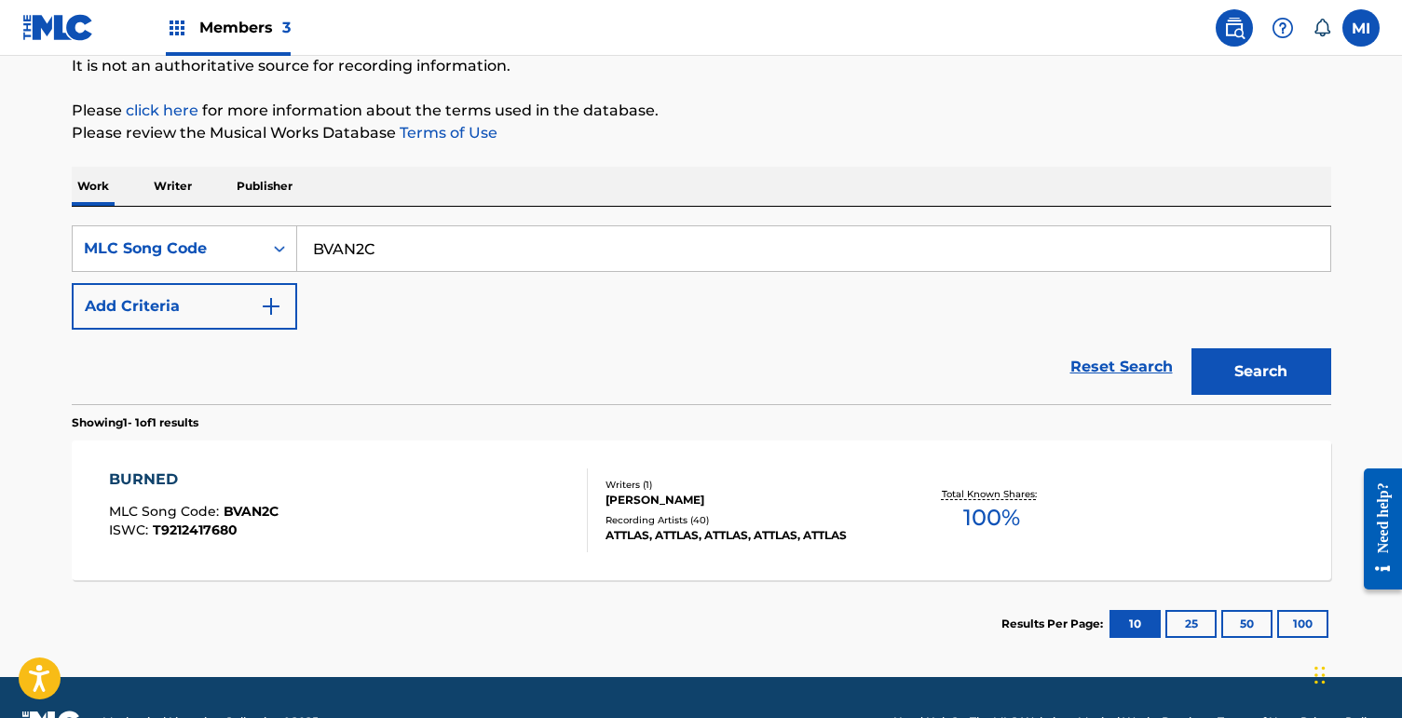
click at [448, 519] on div "BURNED MLC Song Code : BVAN2C ISWC : T9212417680" at bounding box center [348, 511] width 479 height 84
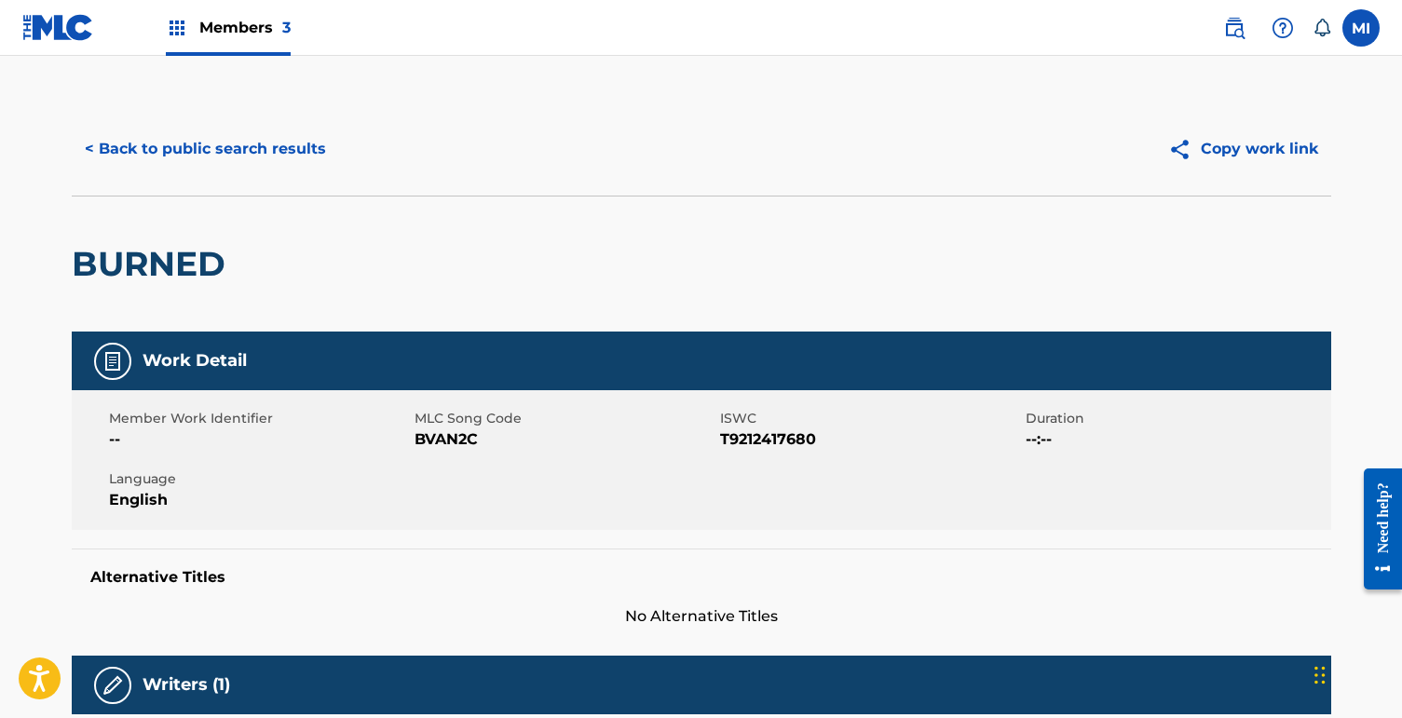
click at [222, 148] on button "< Back to public search results" at bounding box center [205, 149] width 267 height 47
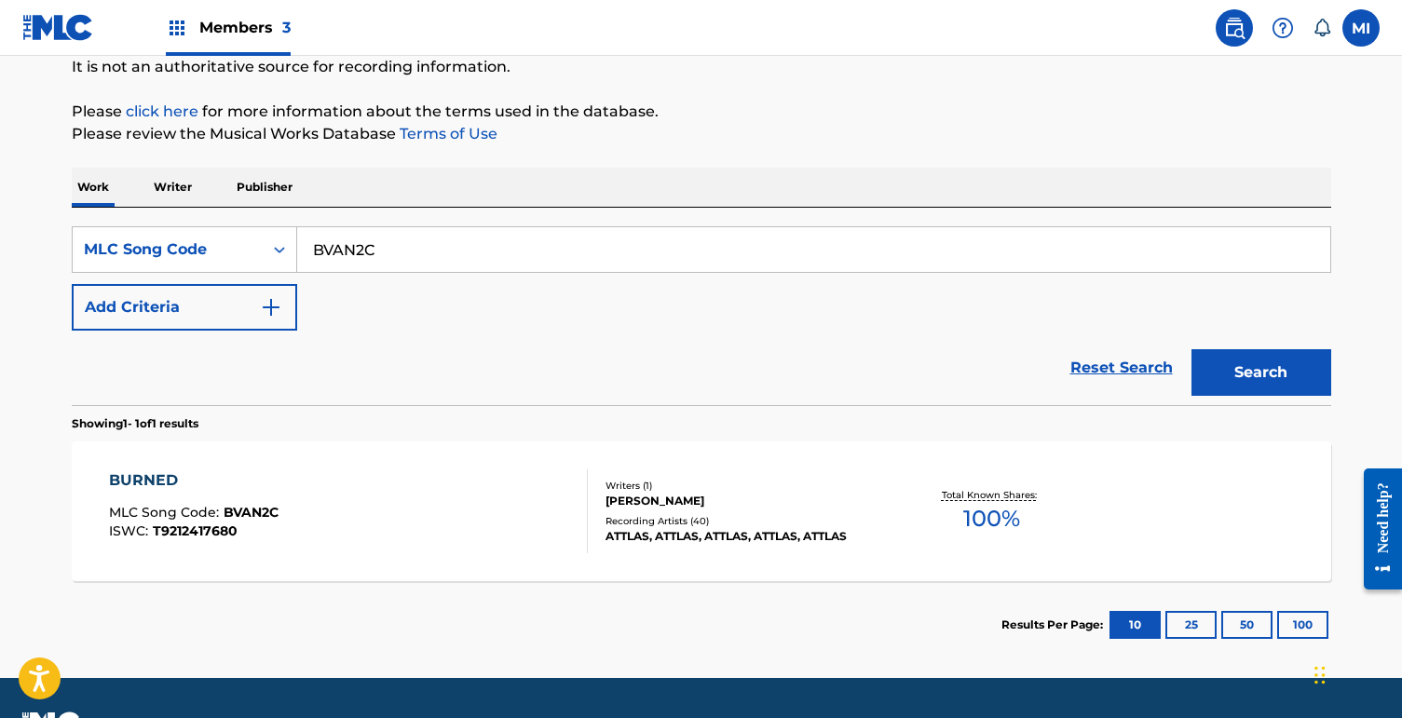
click at [462, 254] on input "BVAN2C" at bounding box center [813, 249] width 1033 height 45
paste input "WV8MU6"
type input "WV8MU6"
click at [1192, 349] on button "Search" at bounding box center [1262, 372] width 140 height 47
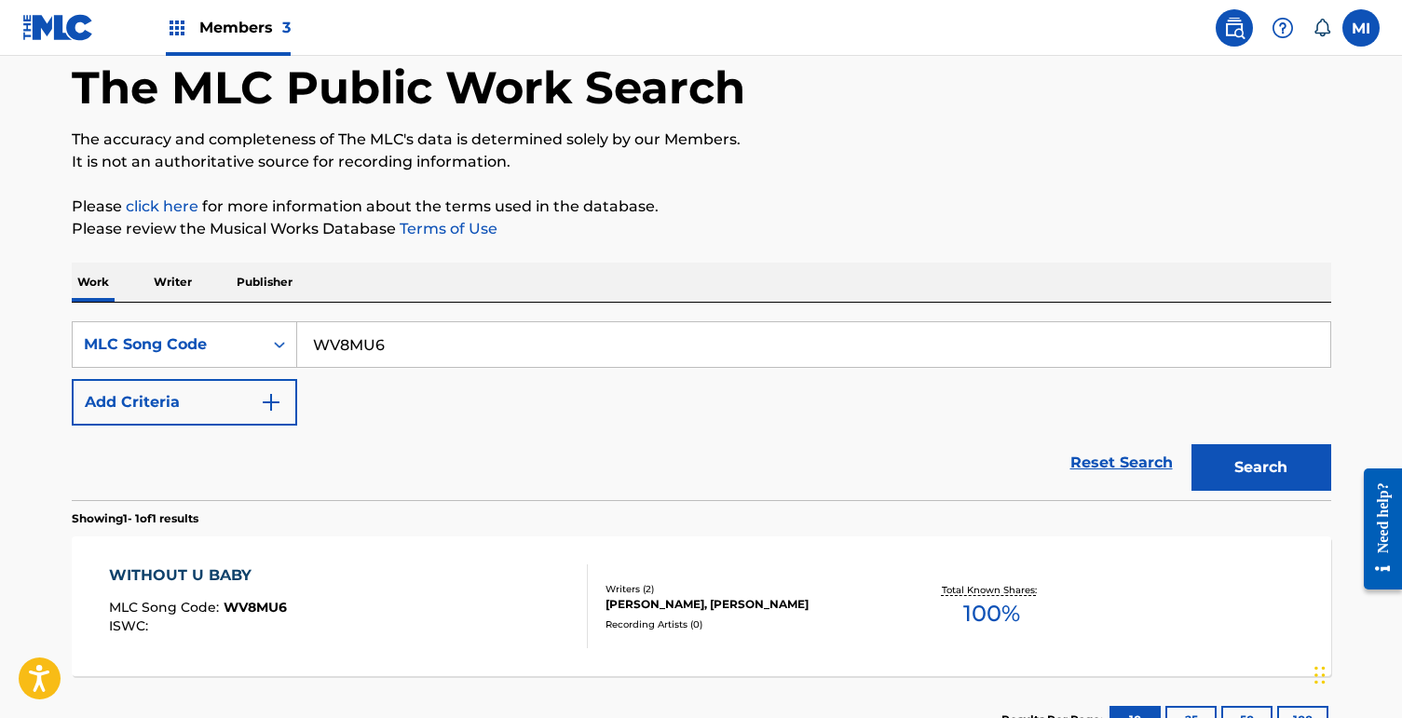
scroll to position [188, 0]
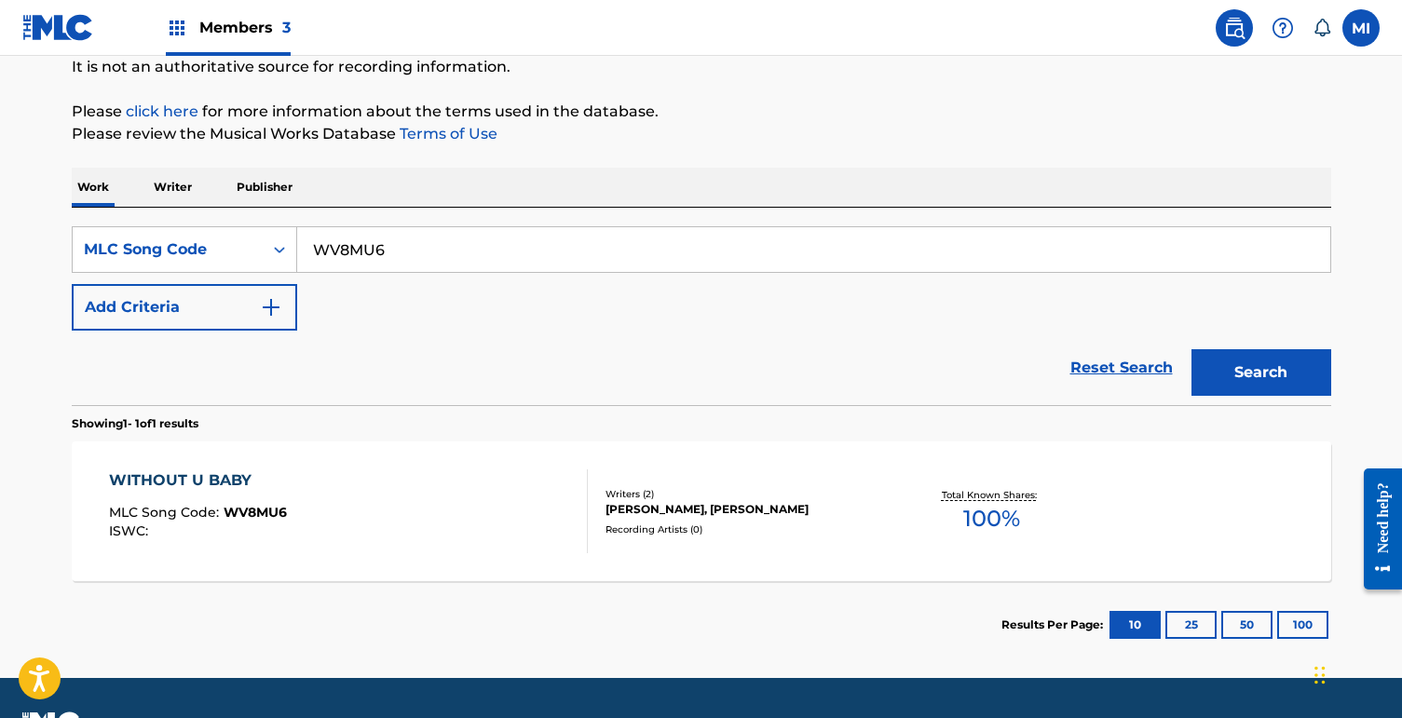
click at [485, 558] on div "WITHOUT U BABY MLC Song Code : WV8MU6 ISWC : Writers ( 2 ) [PERSON_NAME], [PERS…" at bounding box center [702, 512] width 1260 height 140
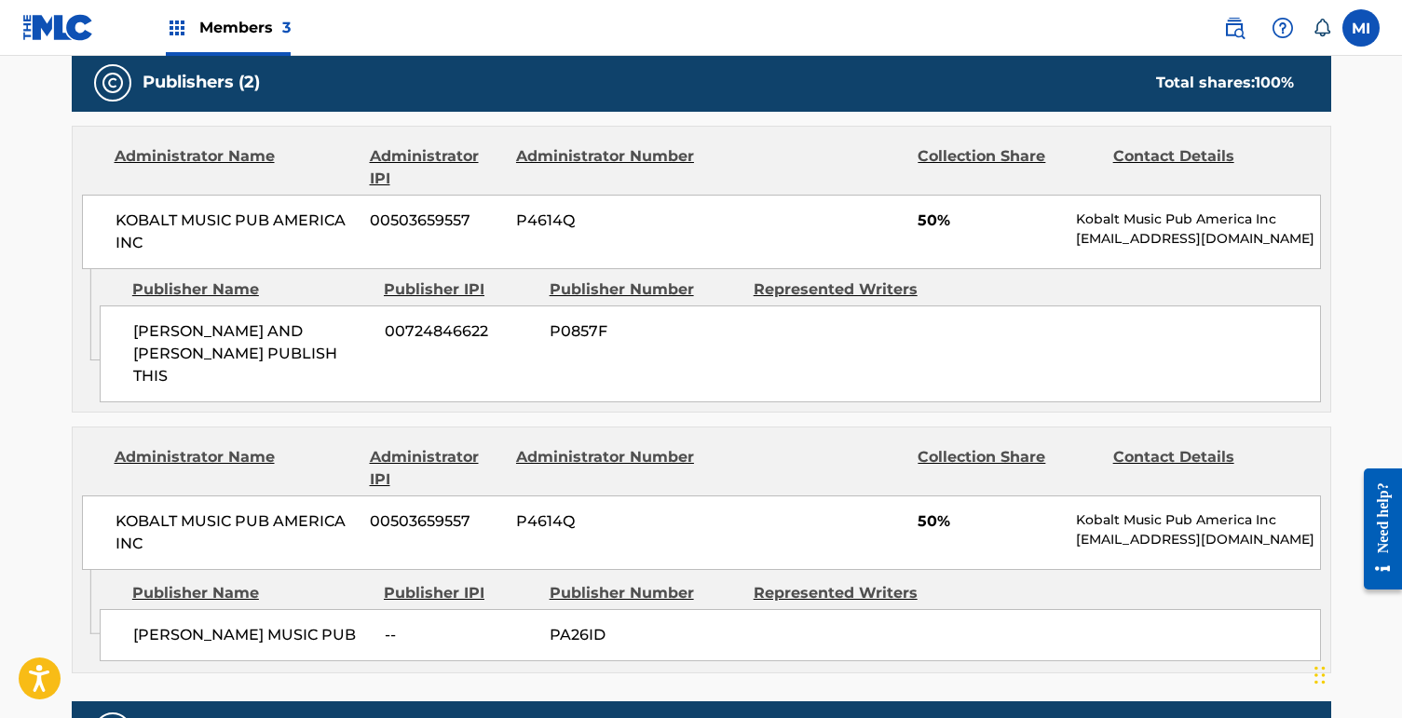
scroll to position [827, 0]
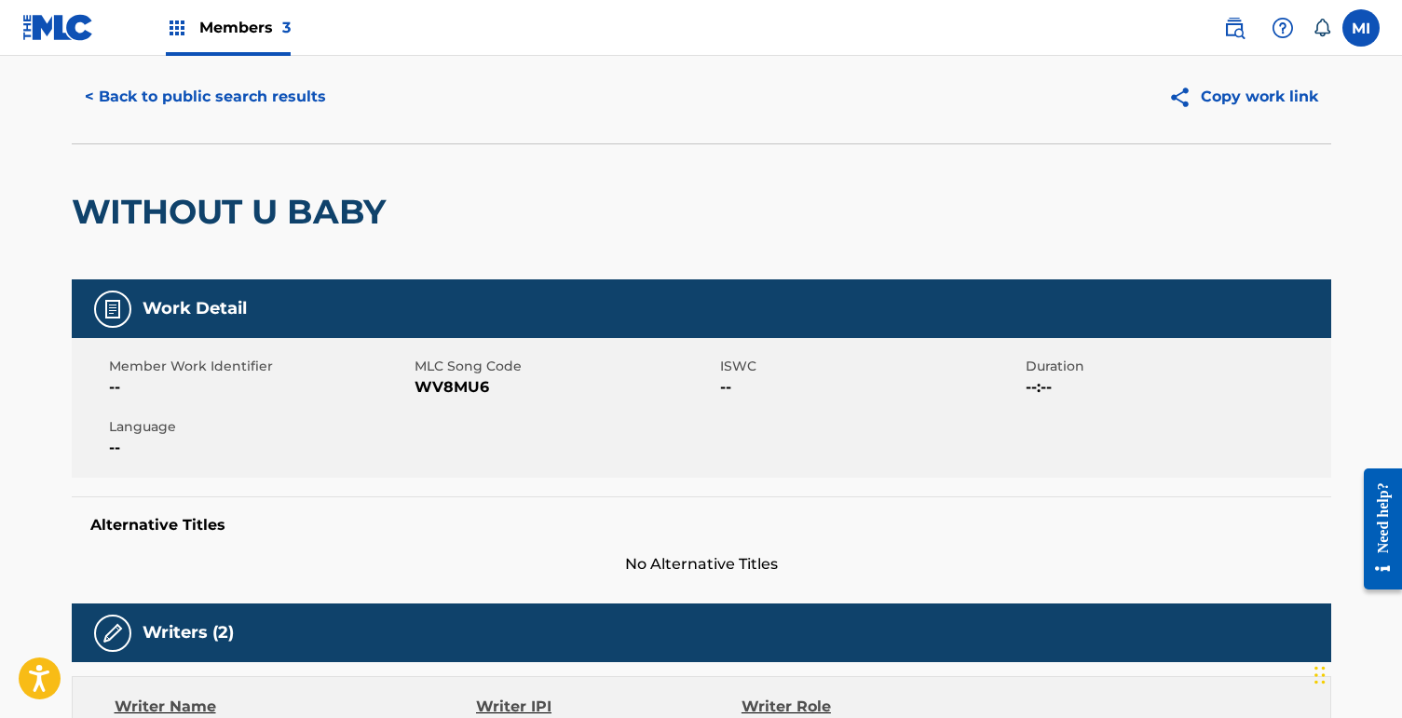
click at [291, 94] on button "< Back to public search results" at bounding box center [205, 97] width 267 height 47
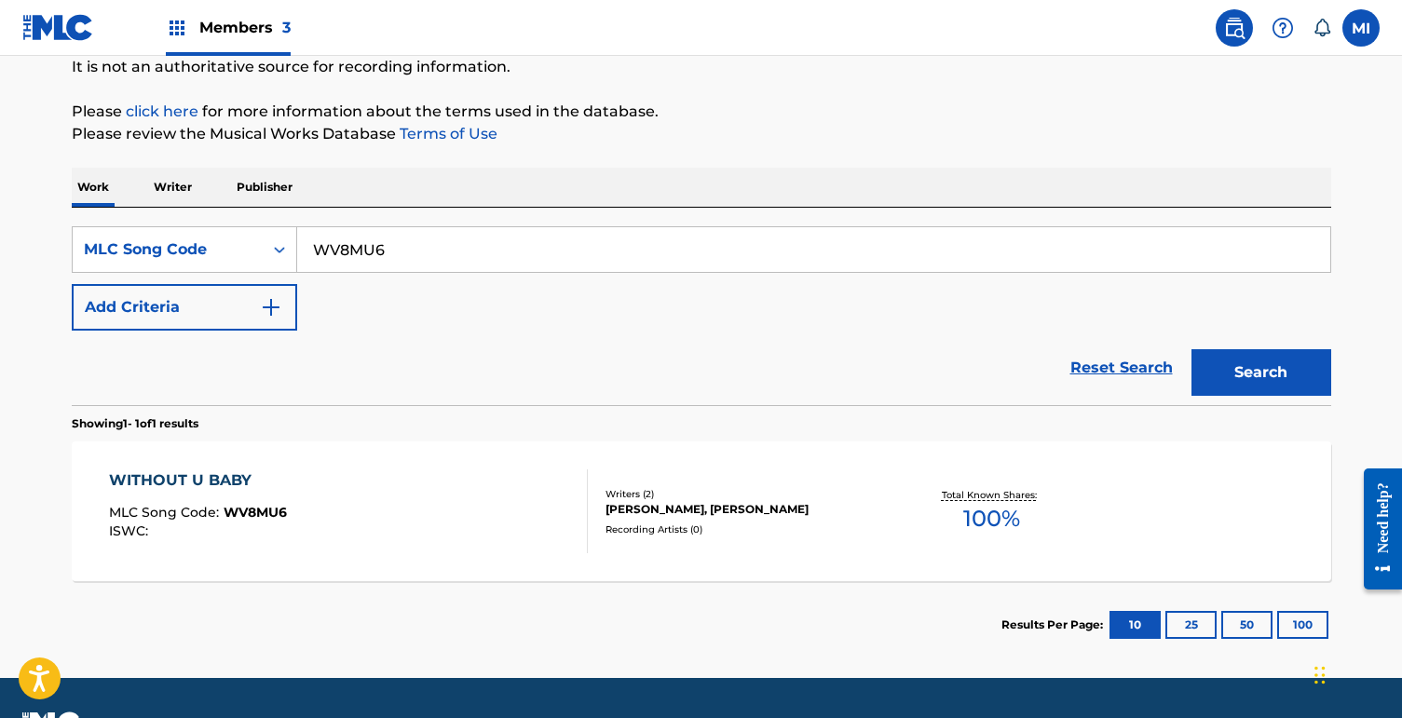
click at [419, 247] on input "WV8MU6" at bounding box center [813, 249] width 1033 height 45
paste input "BV8R6R"
type input "BV8R6R"
click at [1192, 349] on button "Search" at bounding box center [1262, 372] width 140 height 47
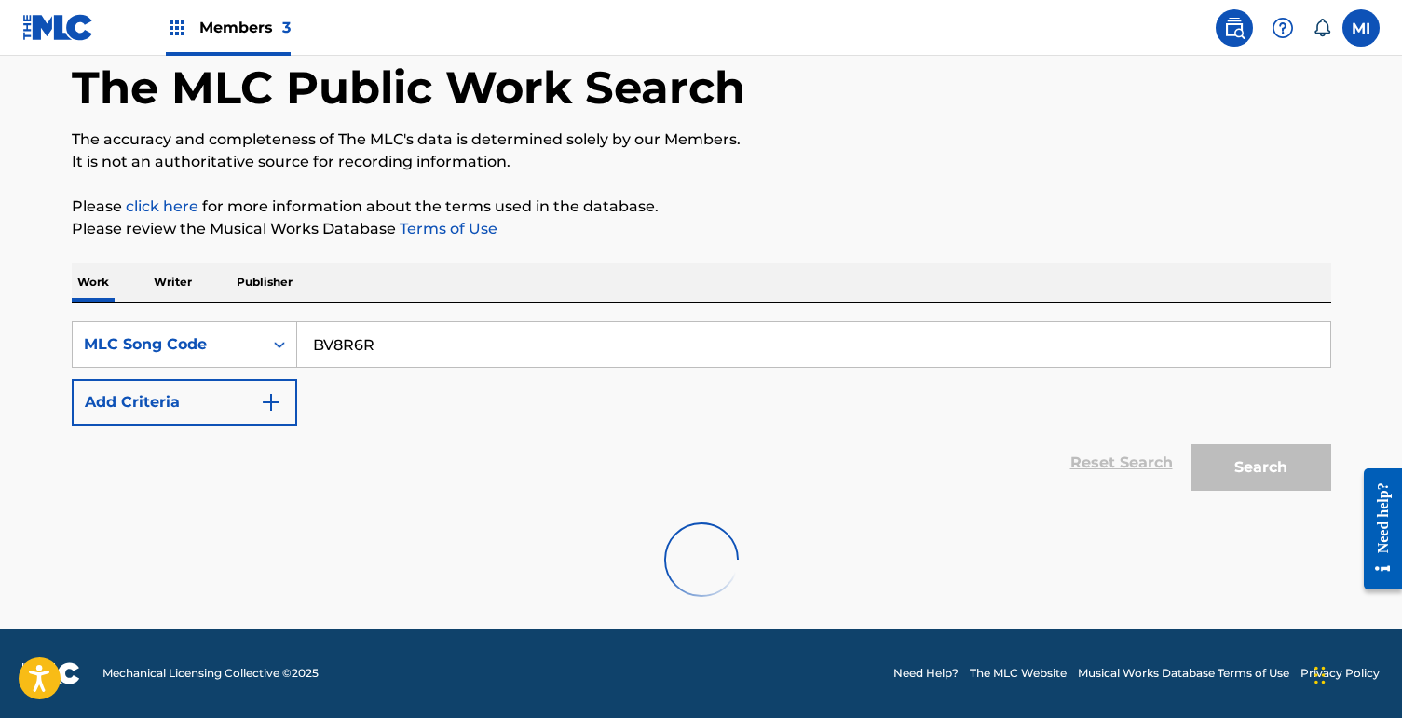
scroll to position [188, 0]
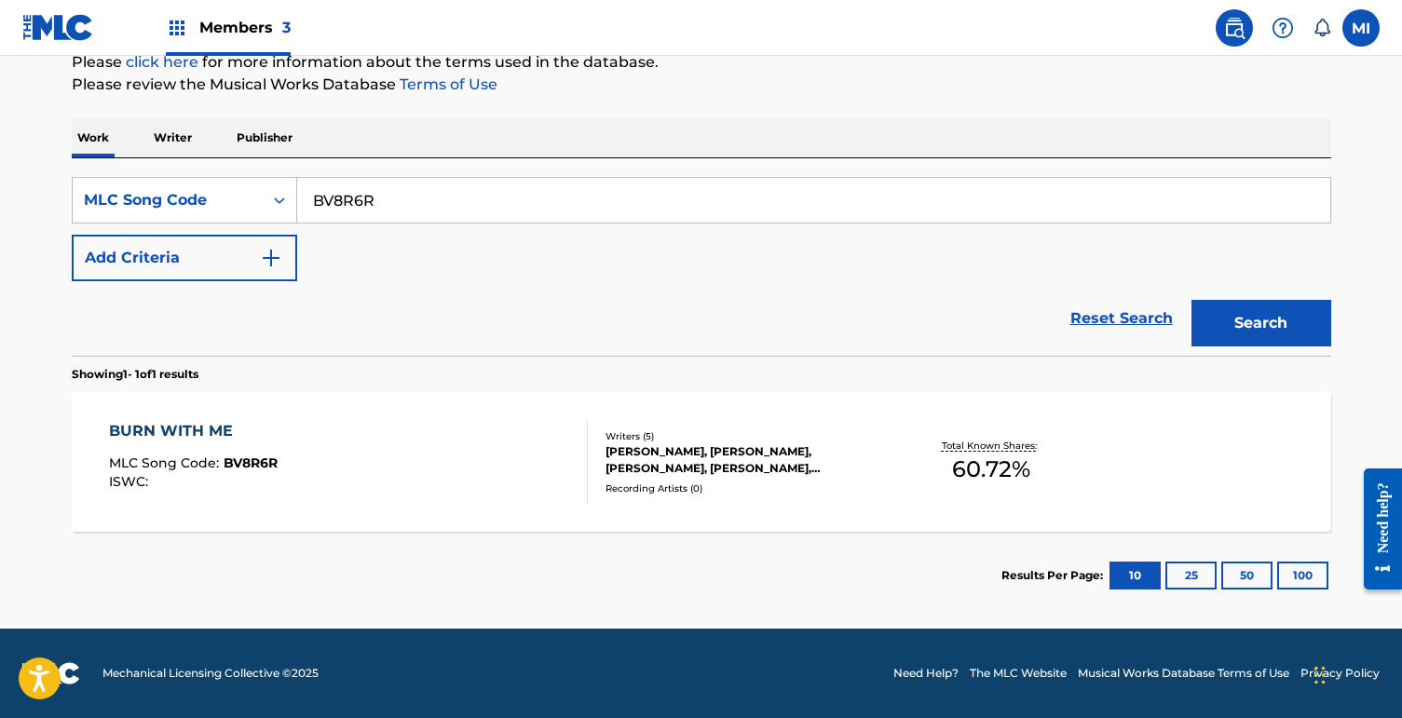
click at [420, 422] on div "BURN WITH ME MLC Song Code : BV8R6R ISWC :" at bounding box center [348, 462] width 479 height 84
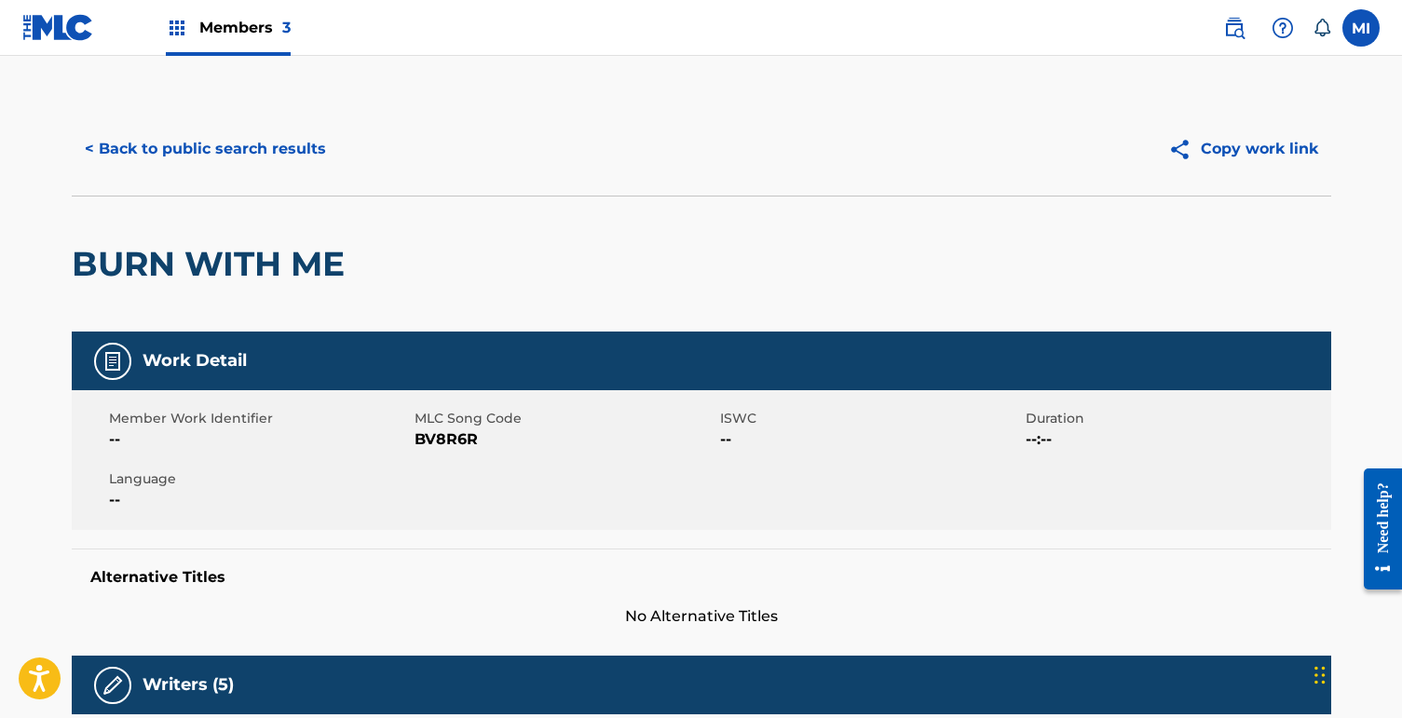
click at [258, 130] on button "< Back to public search results" at bounding box center [205, 149] width 267 height 47
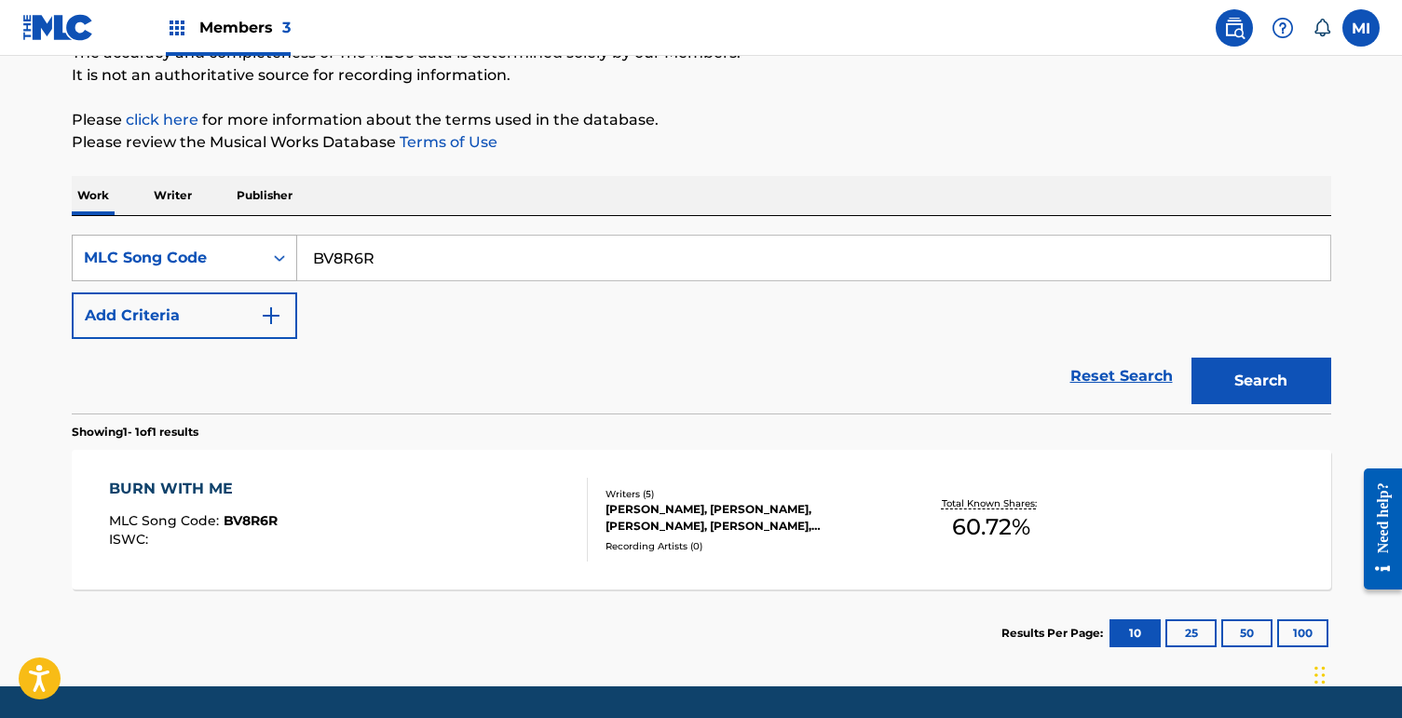
drag, startPoint x: 379, startPoint y: 270, endPoint x: 235, endPoint y: 243, distance: 146.9
click at [235, 243] on div "SearchWithCriteria319d6992-6873-4ba5-95e9-371fbead2fac MLC Song Code BV8R6R" at bounding box center [702, 258] width 1260 height 47
paste input "RVA1PX"
type input "RVA1PX"
click at [1192, 358] on button "Search" at bounding box center [1262, 381] width 140 height 47
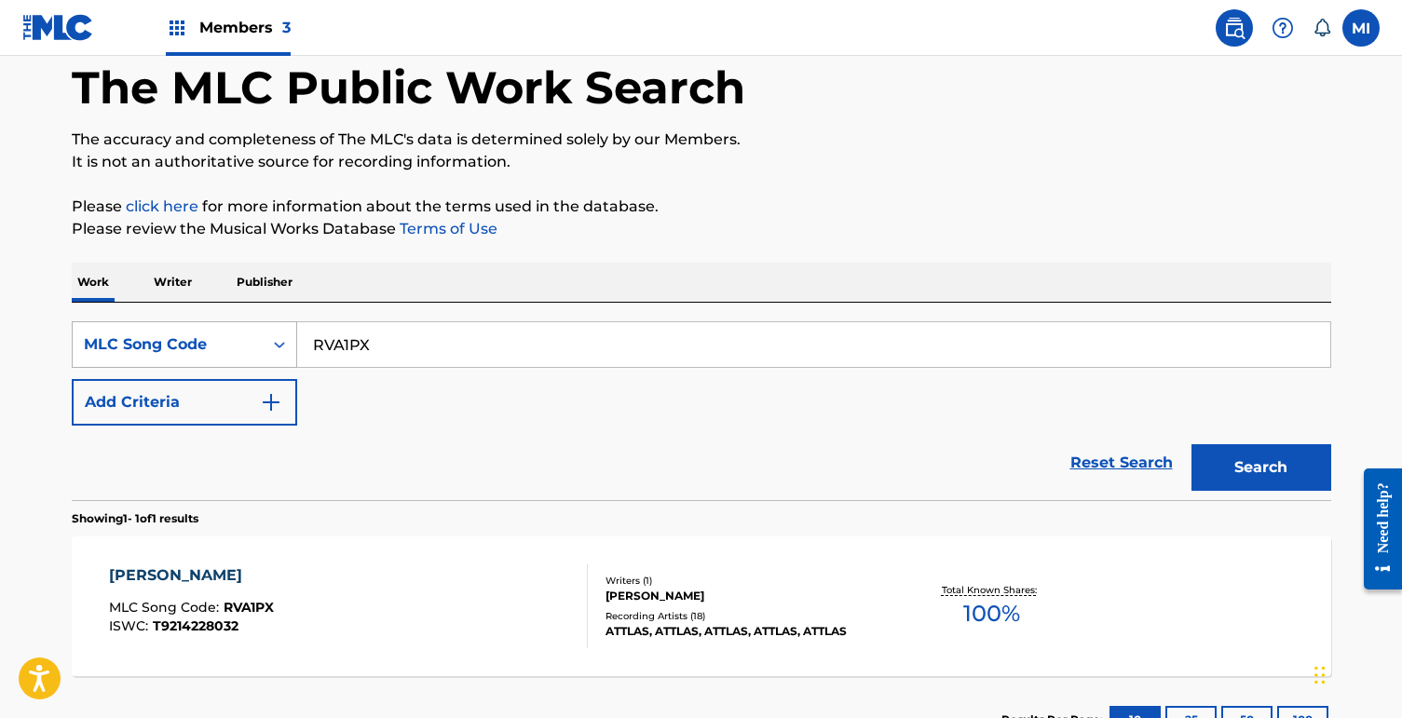
scroll to position [180, 0]
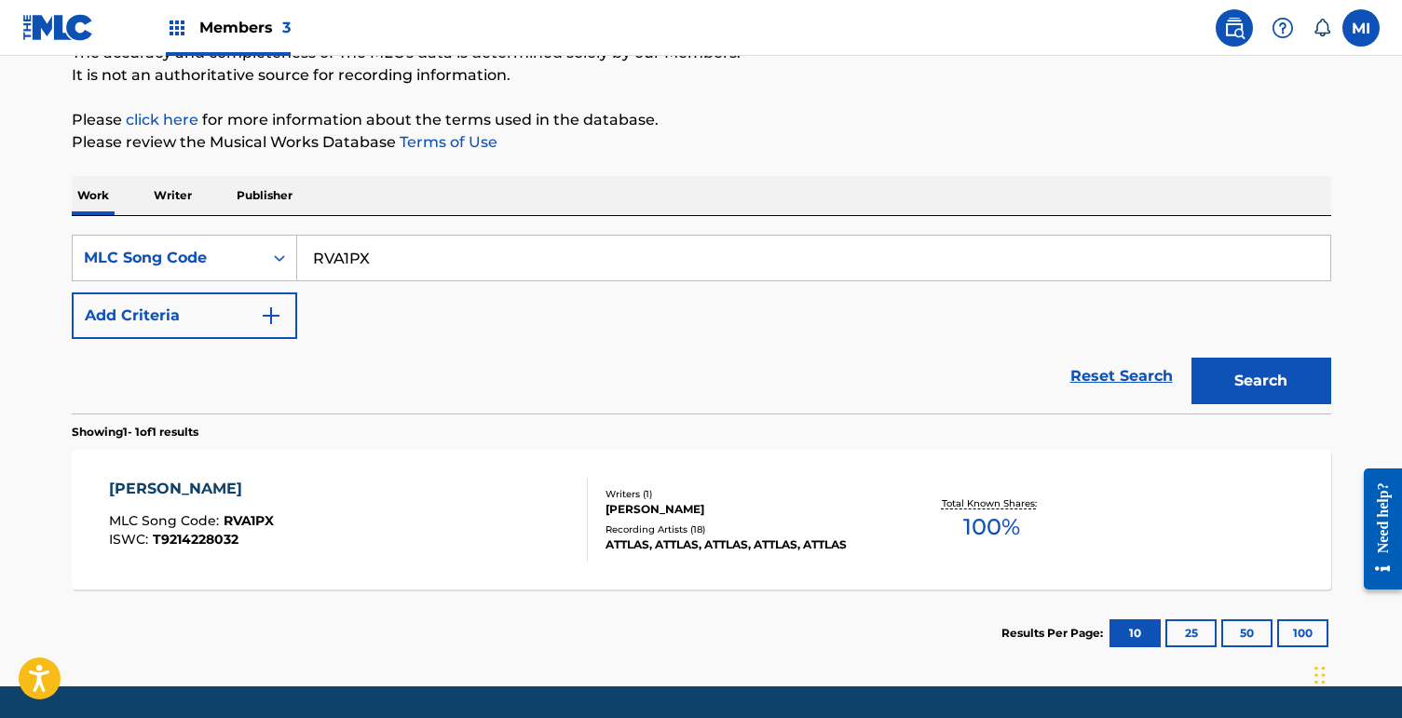
click at [335, 529] on div "[PERSON_NAME] MLC Song Code : RVA1PX ISWC : T9214228032" at bounding box center [348, 520] width 479 height 84
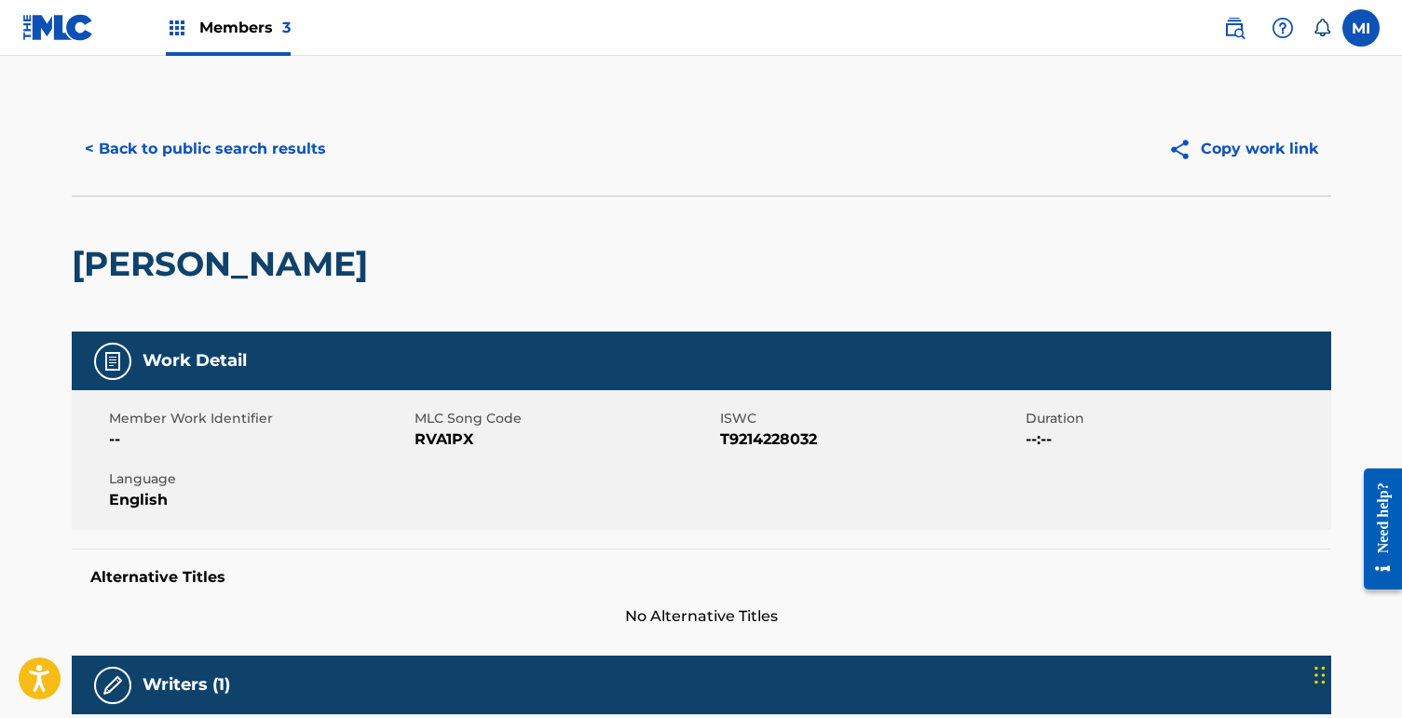
click at [274, 153] on button "< Back to public search results" at bounding box center [205, 149] width 267 height 47
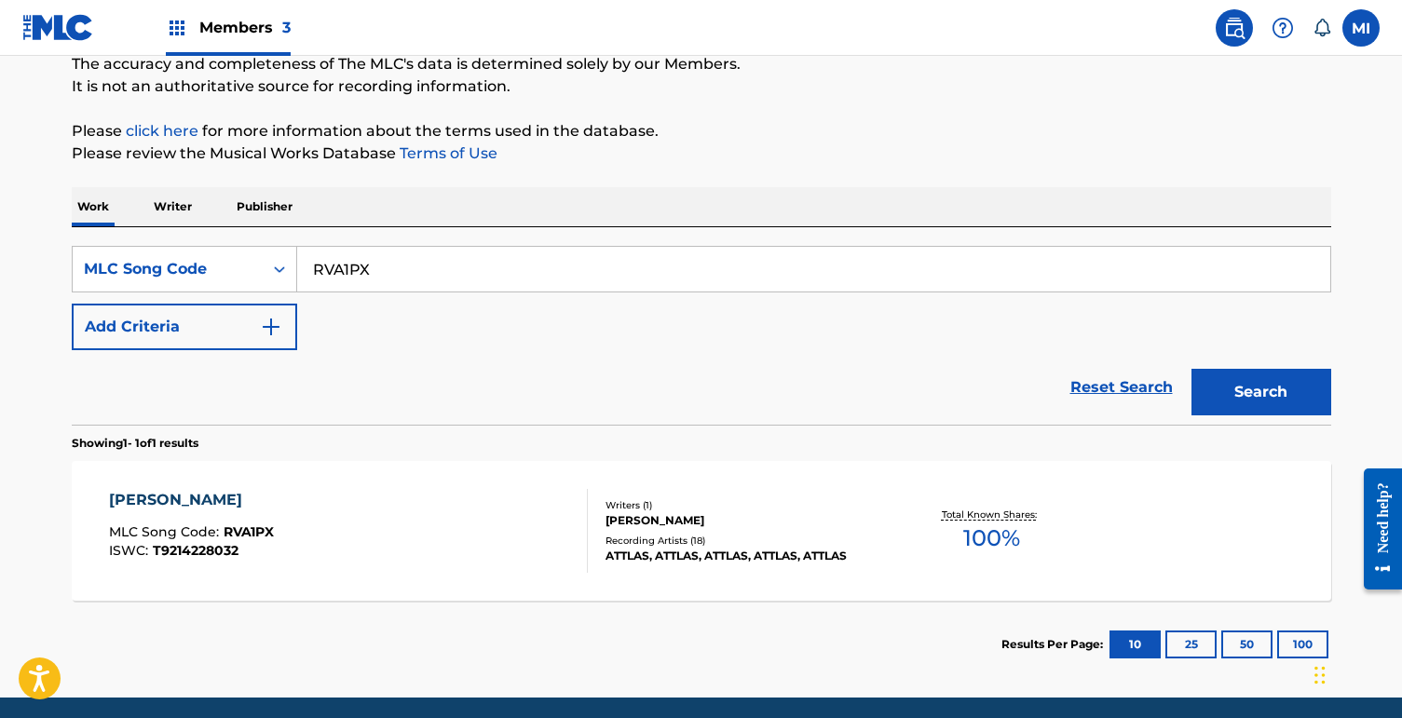
drag, startPoint x: 443, startPoint y: 296, endPoint x: 442, endPoint y: 274, distance: 22.4
click at [443, 296] on div "SearchWithCriteria319d6992-6873-4ba5-95e9-371fbead2fac MLC Song Code RVA1PX Add…" at bounding box center [702, 298] width 1260 height 104
click at [442, 269] on input "RVA1PX" at bounding box center [813, 269] width 1033 height 45
paste input "PVBDN4"
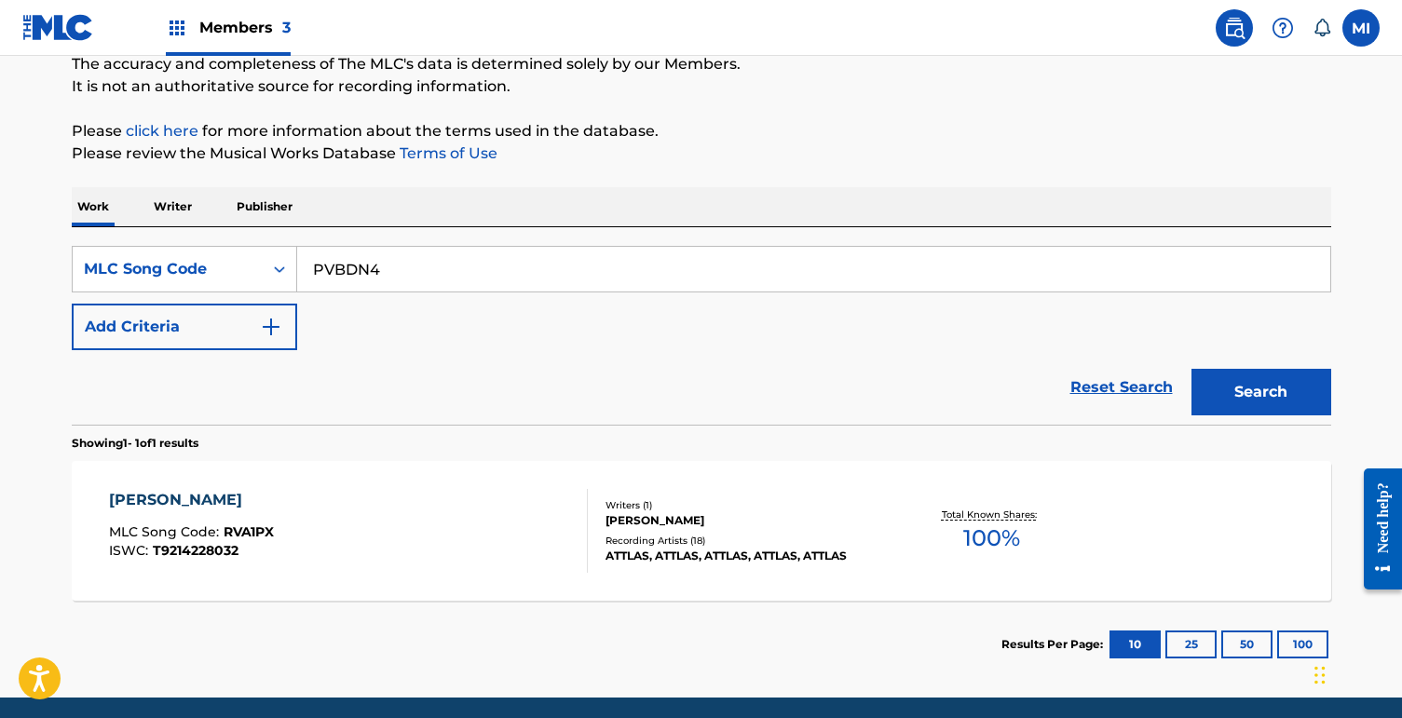
type input "PVBDN4"
click at [1192, 369] on button "Search" at bounding box center [1262, 392] width 140 height 47
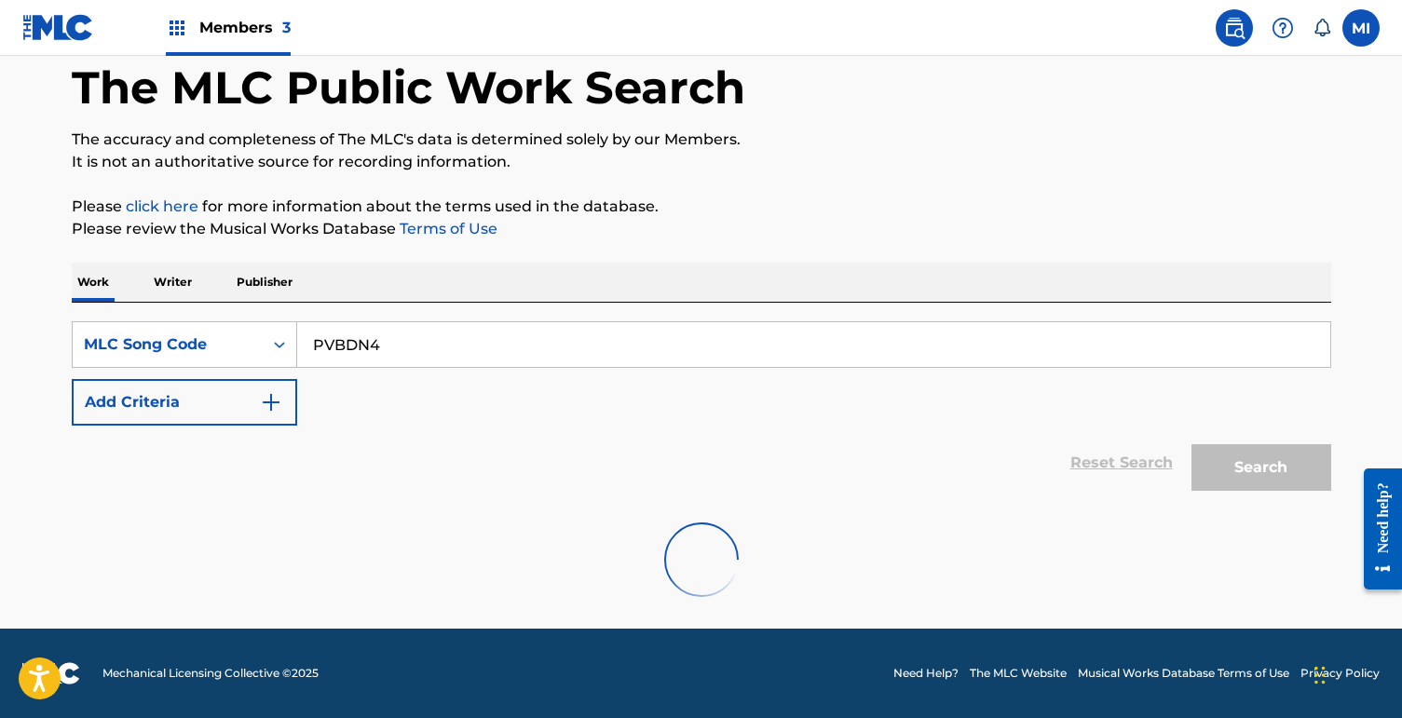
scroll to position [169, 0]
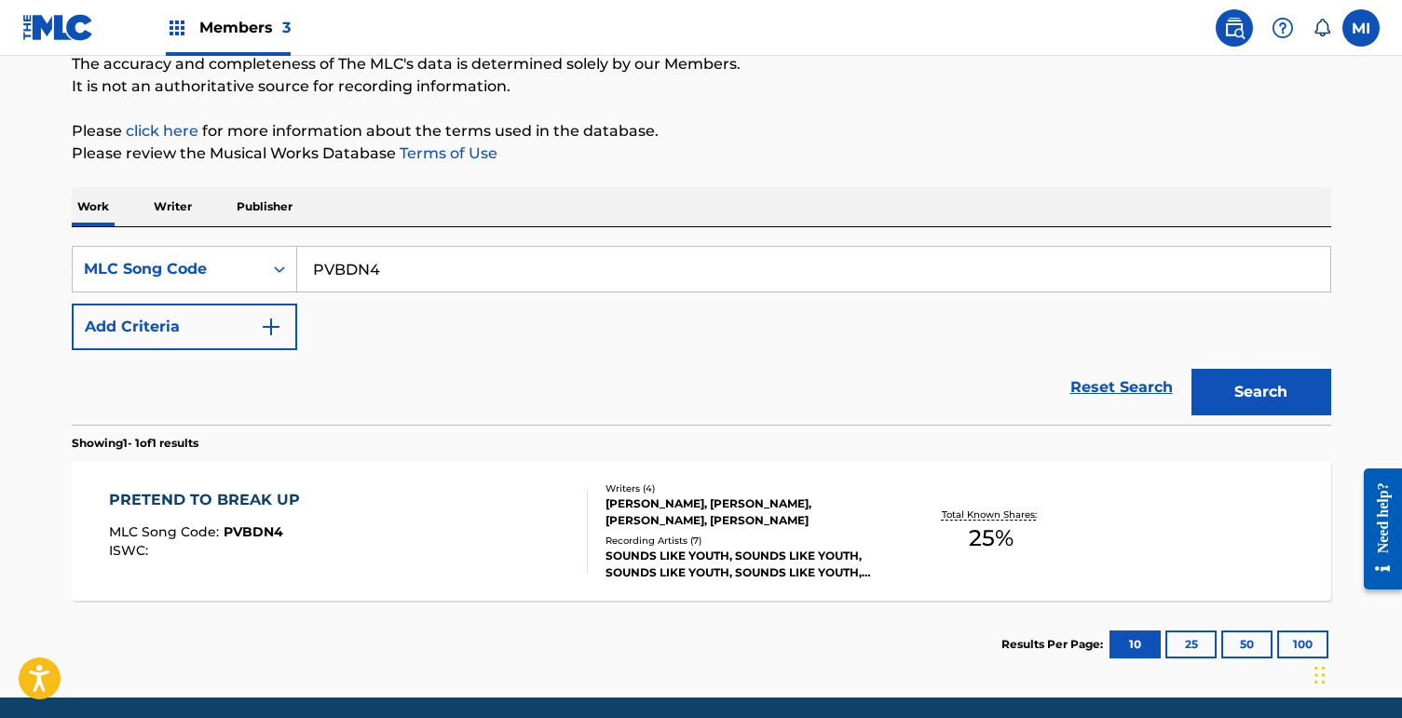
click at [494, 490] on div "PRETEND TO BREAK UP MLC Song Code : PVBDN4 ISWC :" at bounding box center [348, 531] width 479 height 84
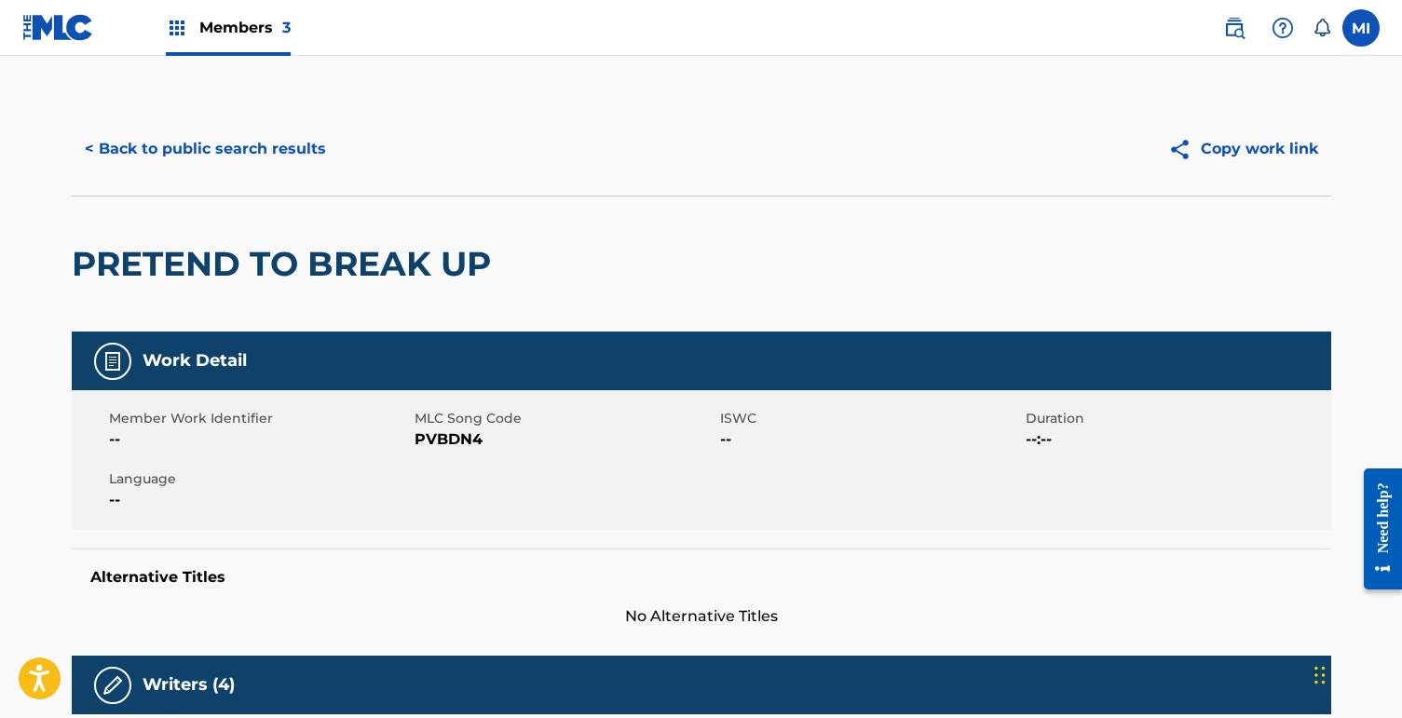
click at [280, 128] on button "< Back to public search results" at bounding box center [205, 149] width 267 height 47
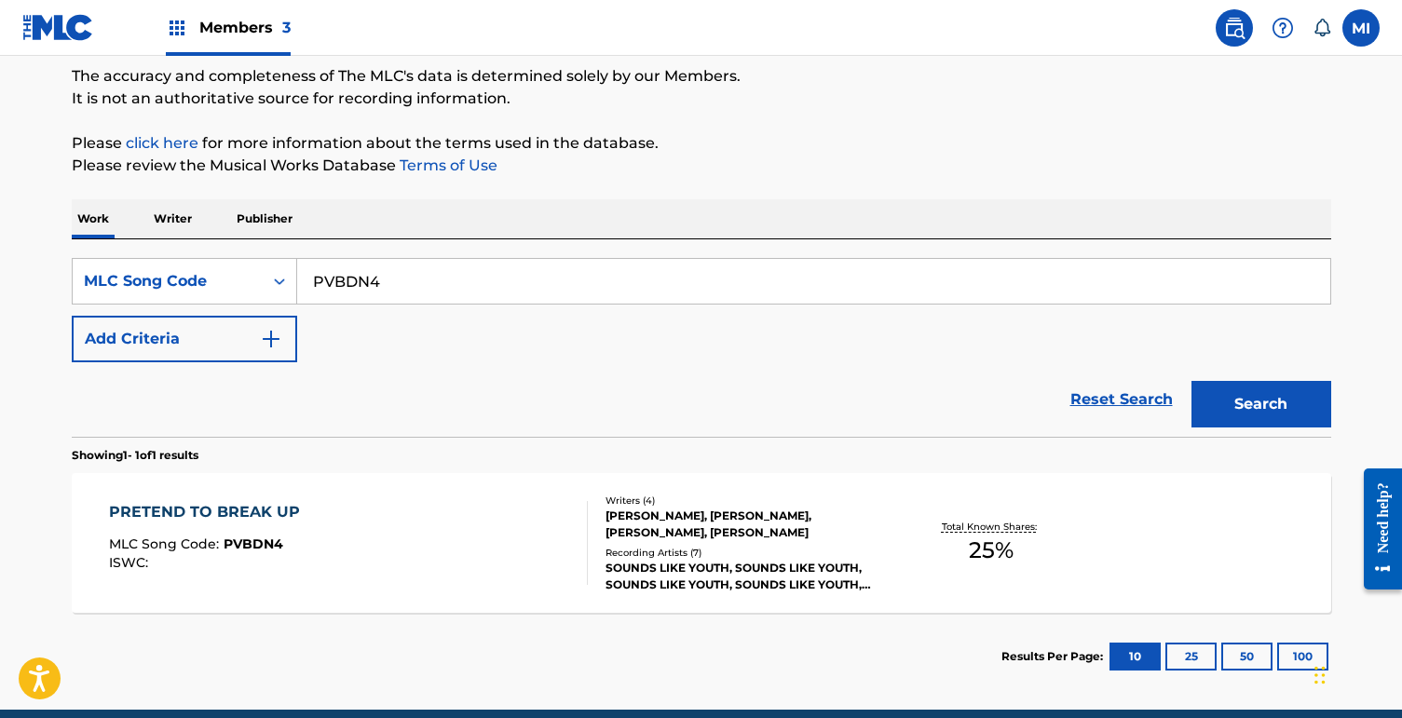
scroll to position [156, 0]
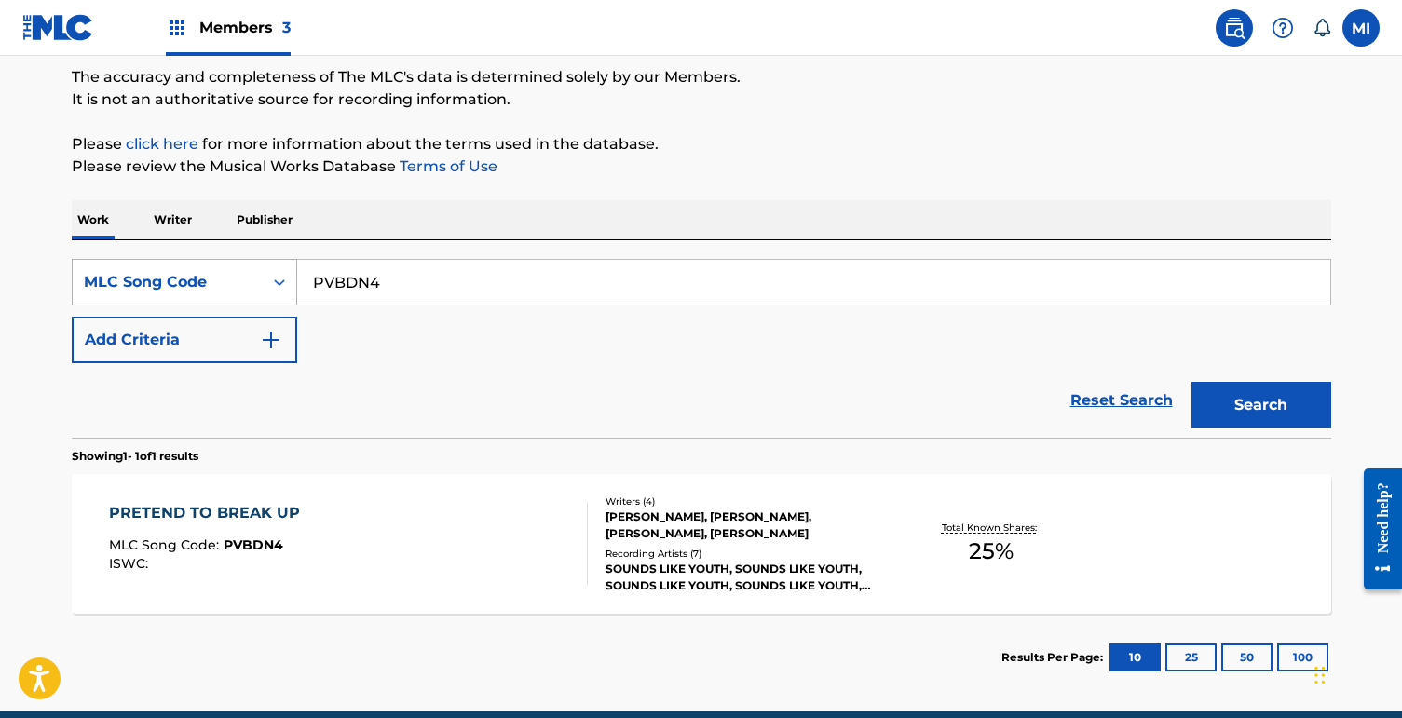
drag, startPoint x: 442, startPoint y: 281, endPoint x: 230, endPoint y: 268, distance: 211.9
click at [231, 270] on div "SearchWithCriteria319d6992-6873-4ba5-95e9-371fbead2fac MLC Song Code PVBDN4" at bounding box center [702, 282] width 1260 height 47
paste input "C5377U"
type input "C5377U"
click at [1192, 382] on button "Search" at bounding box center [1262, 405] width 140 height 47
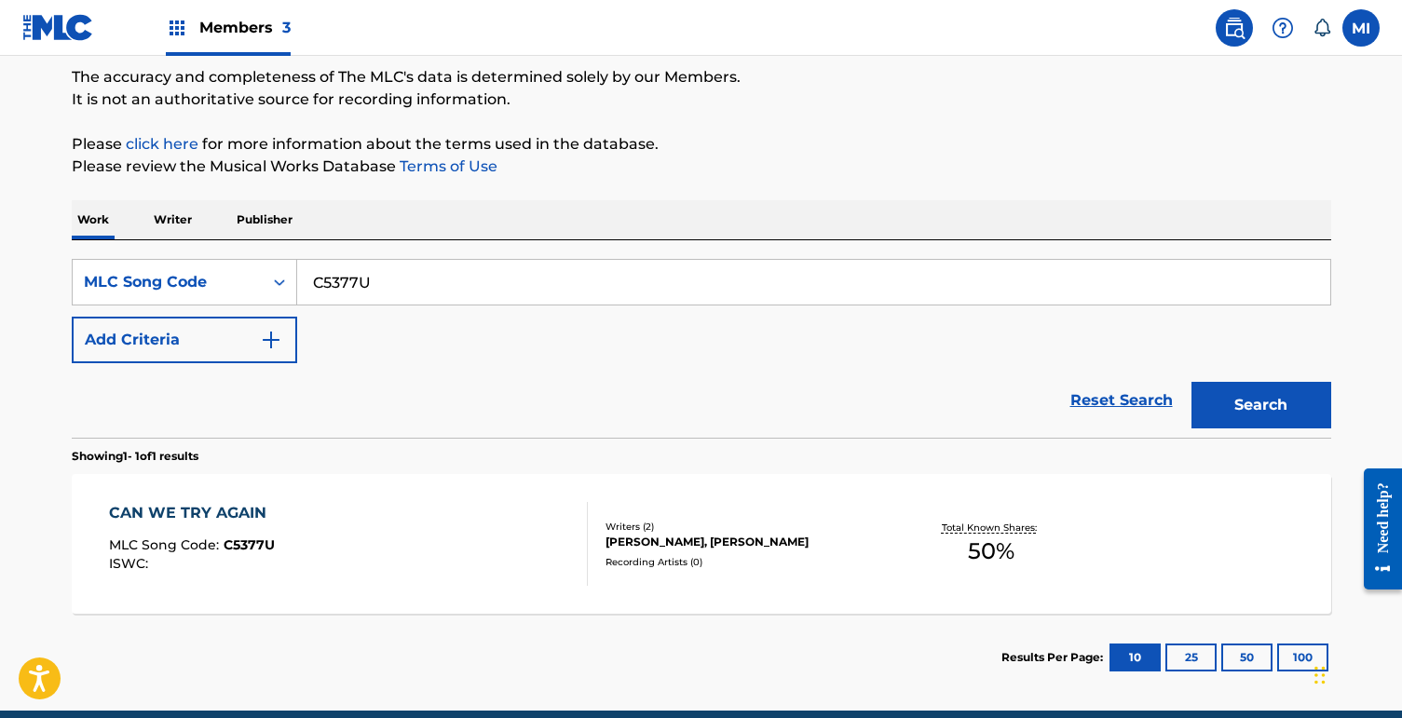
click at [435, 593] on div "CAN WE TRY AGAIN MLC Song Code : C5377U ISWC : Writers ( 2 ) [PERSON_NAME], [PE…" at bounding box center [702, 544] width 1260 height 140
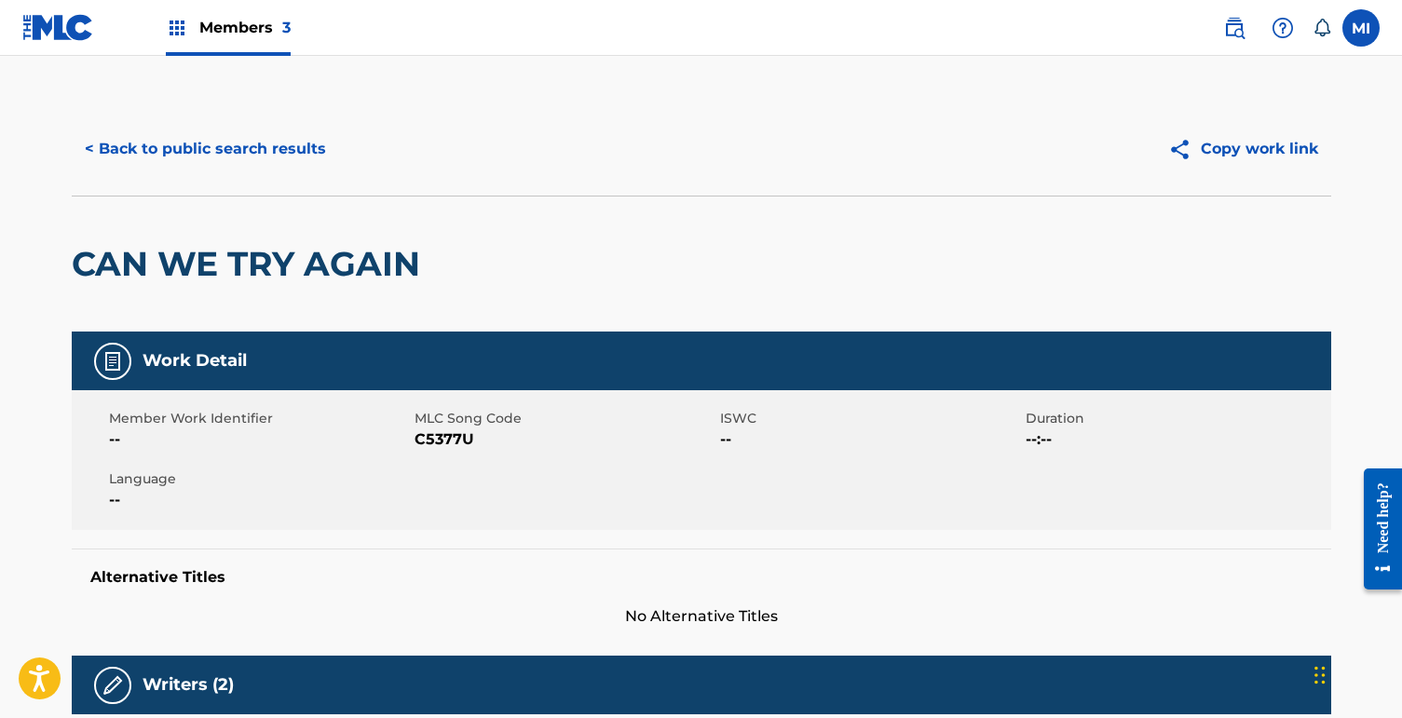
click at [262, 185] on div "< Back to public search results Copy work link" at bounding box center [702, 149] width 1260 height 93
click at [271, 167] on button "< Back to public search results" at bounding box center [205, 149] width 267 height 47
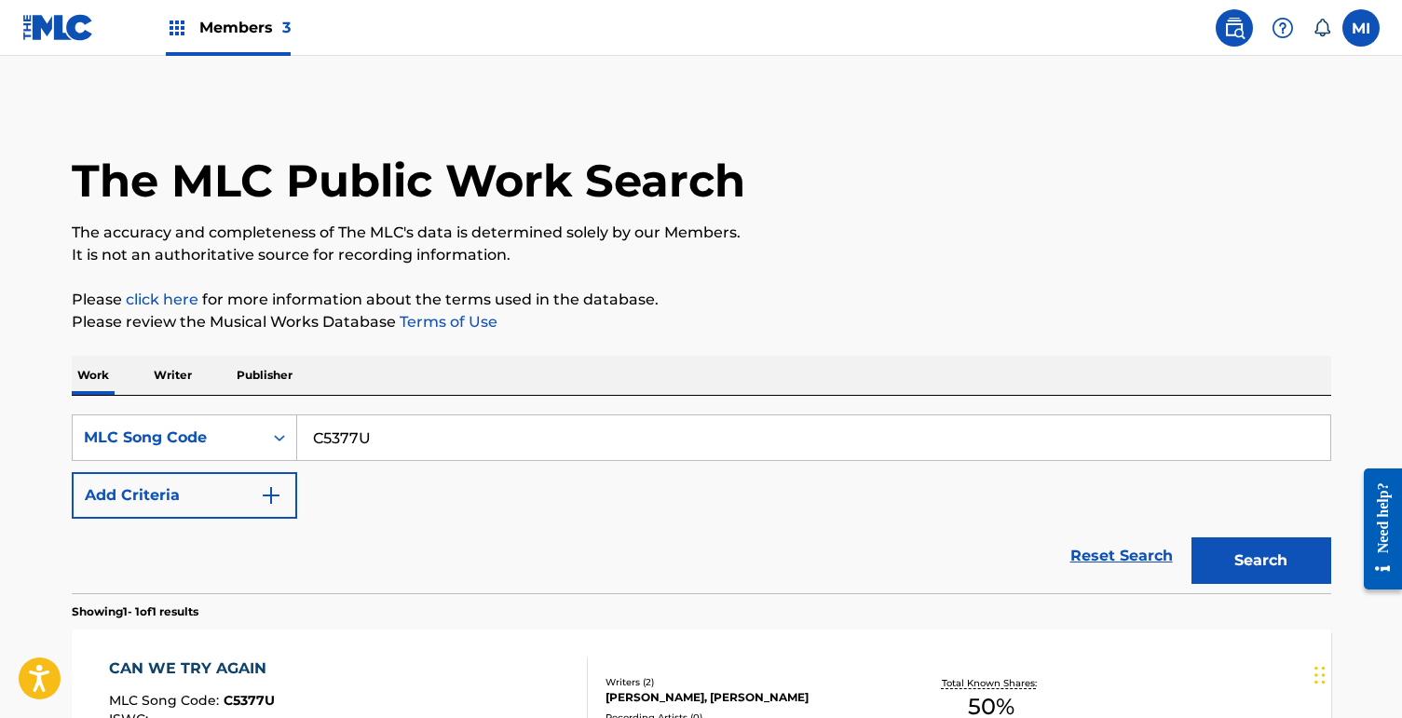
scroll to position [156, 0]
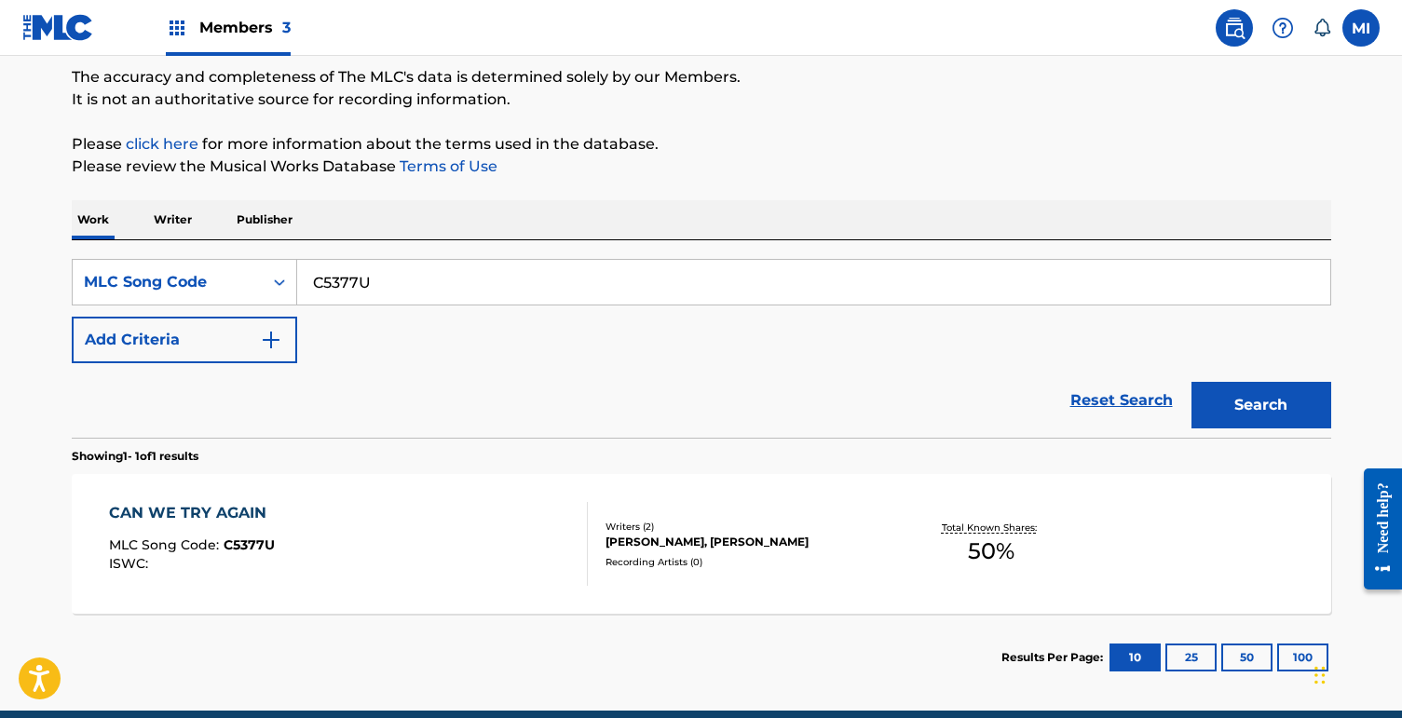
click at [348, 257] on div "SearchWithCriteria319d6992-6873-4ba5-95e9-371fbead2fac MLC Song Code C5377U Add…" at bounding box center [702, 339] width 1260 height 198
click at [348, 279] on input "C5377U" at bounding box center [813, 282] width 1033 height 45
paste input "EVBSYW"
type input "EVBSYW"
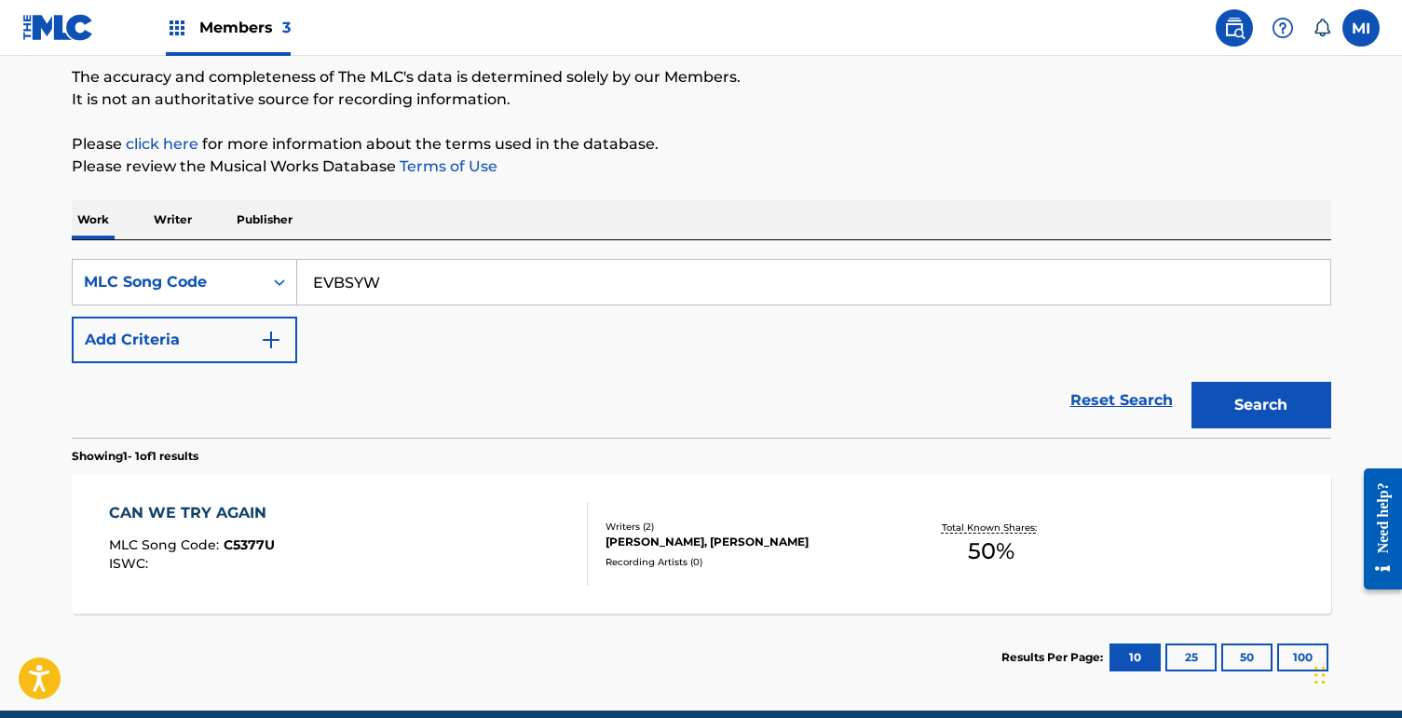
click at [1192, 382] on button "Search" at bounding box center [1262, 405] width 140 height 47
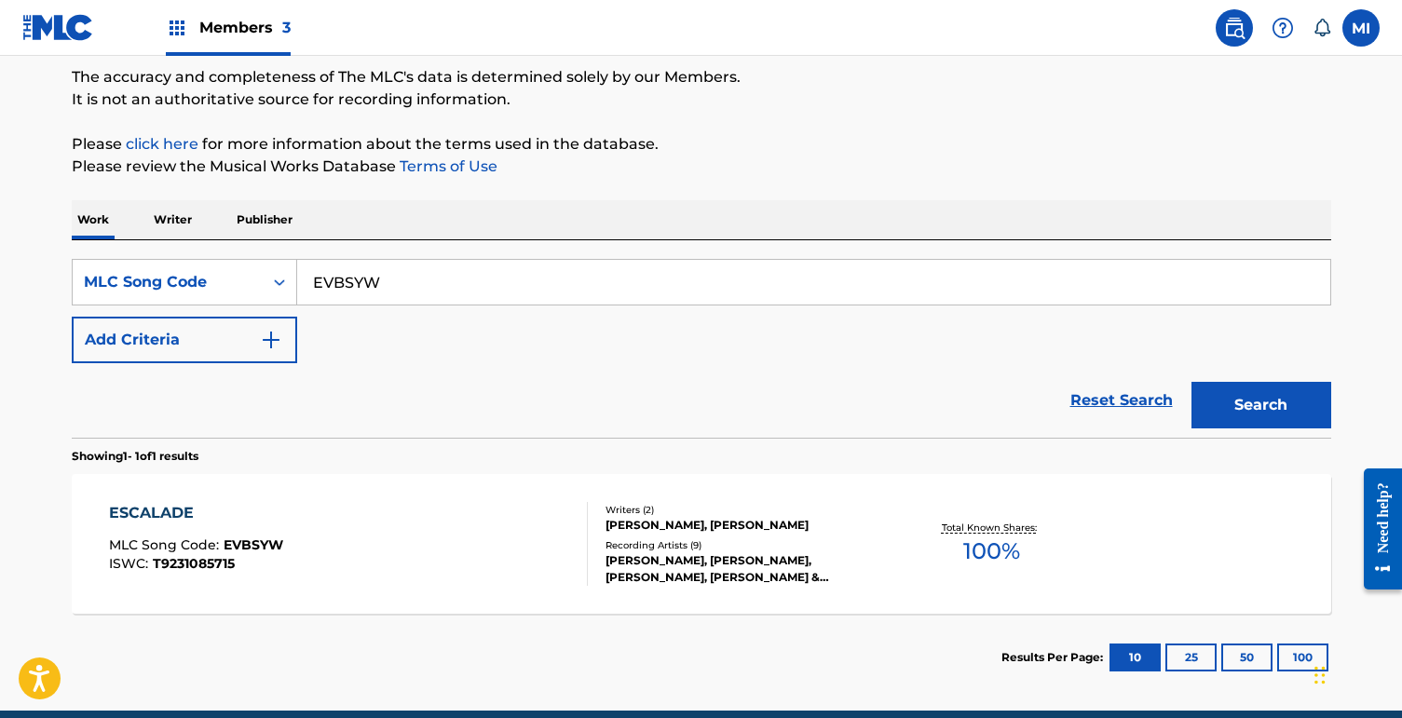
click at [351, 531] on div "ESCALADE MLC Song Code : EVBSYW ISWC : T9231085715" at bounding box center [348, 544] width 479 height 84
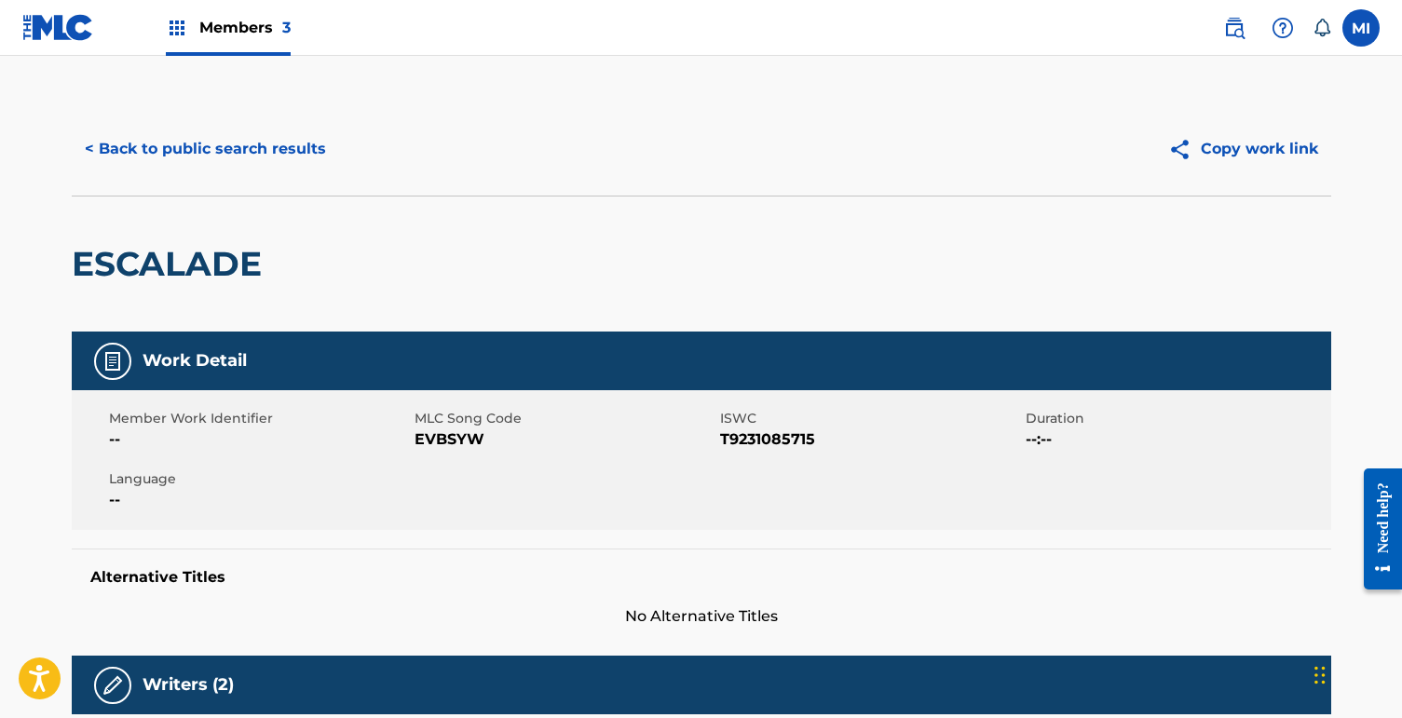
click at [280, 151] on button "< Back to public search results" at bounding box center [205, 149] width 267 height 47
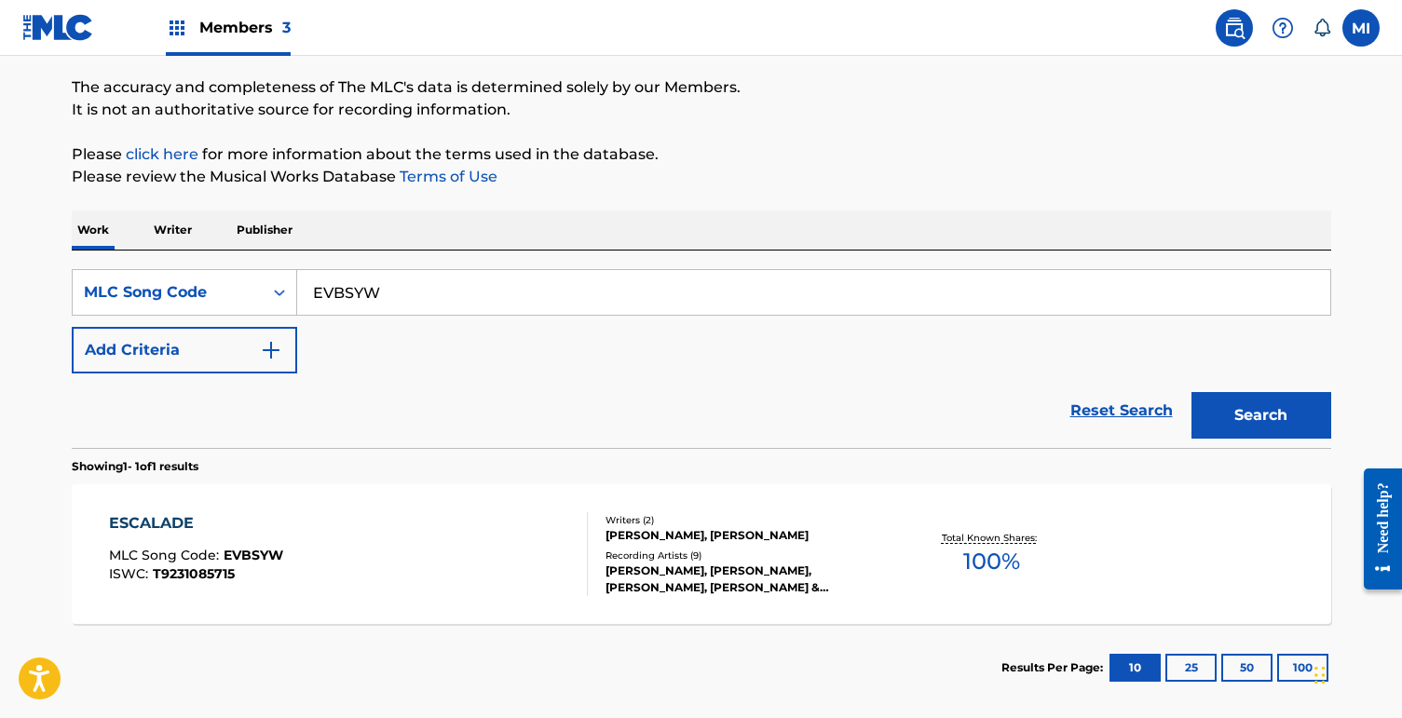
click at [456, 291] on input "EVBSYW" at bounding box center [813, 292] width 1033 height 45
paste input "L3704Z"
type input "L3704Z"
click at [1192, 392] on button "Search" at bounding box center [1262, 415] width 140 height 47
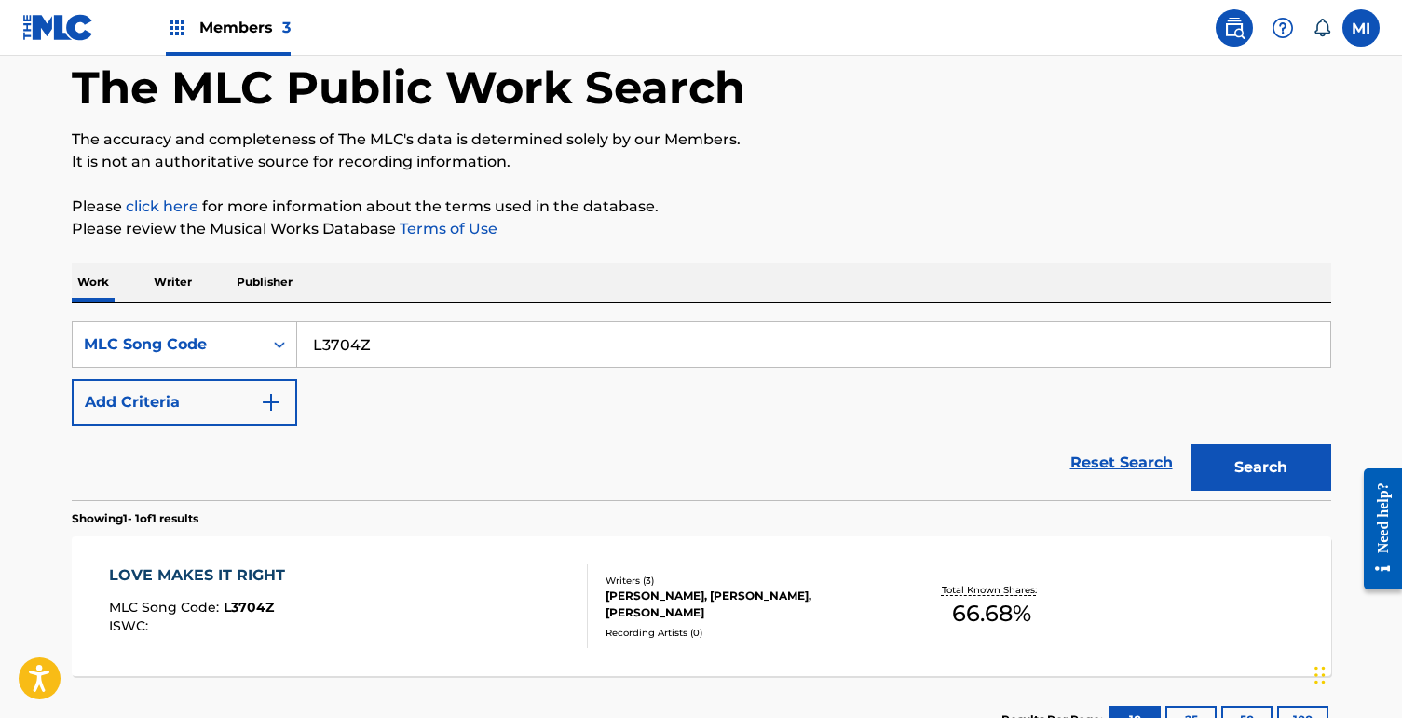
scroll to position [145, 0]
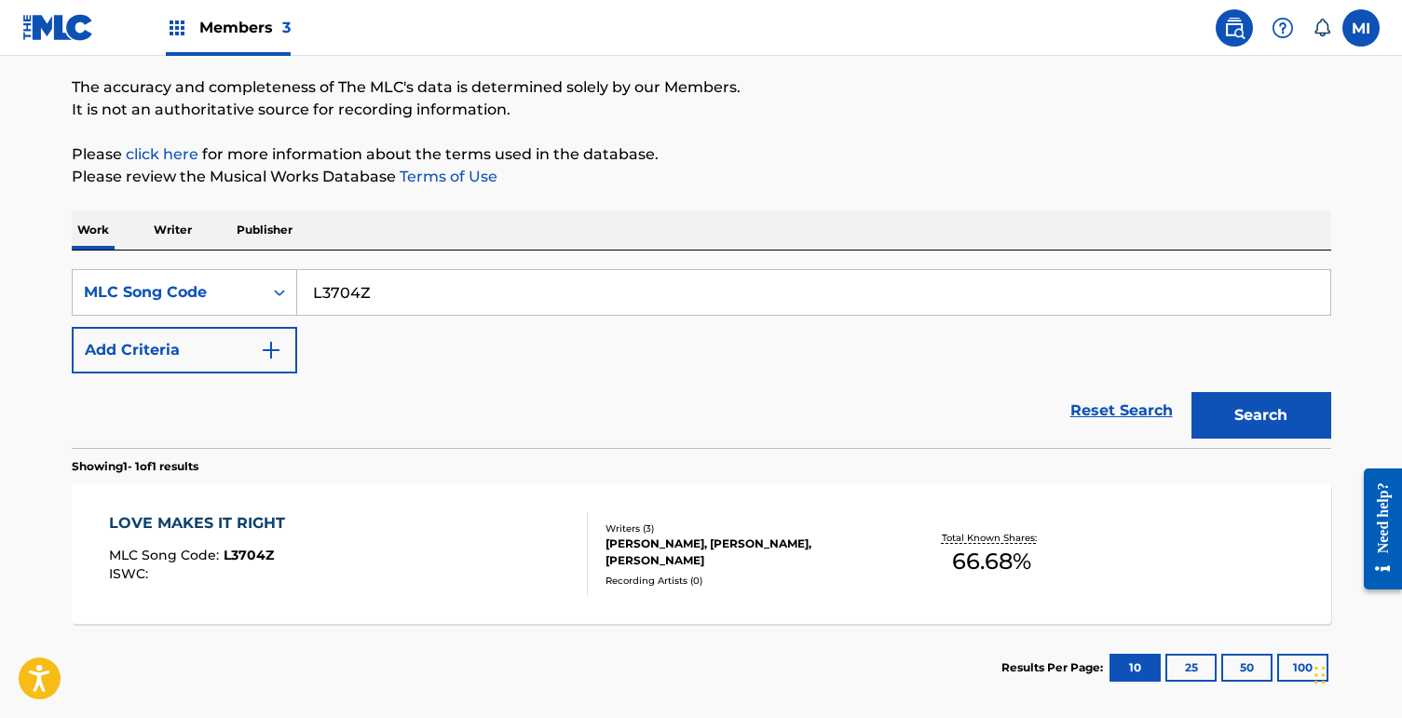
click at [436, 545] on div "LOVE MAKES IT RIGHT MLC Song Code : L3704Z ISWC :" at bounding box center [348, 555] width 479 height 84
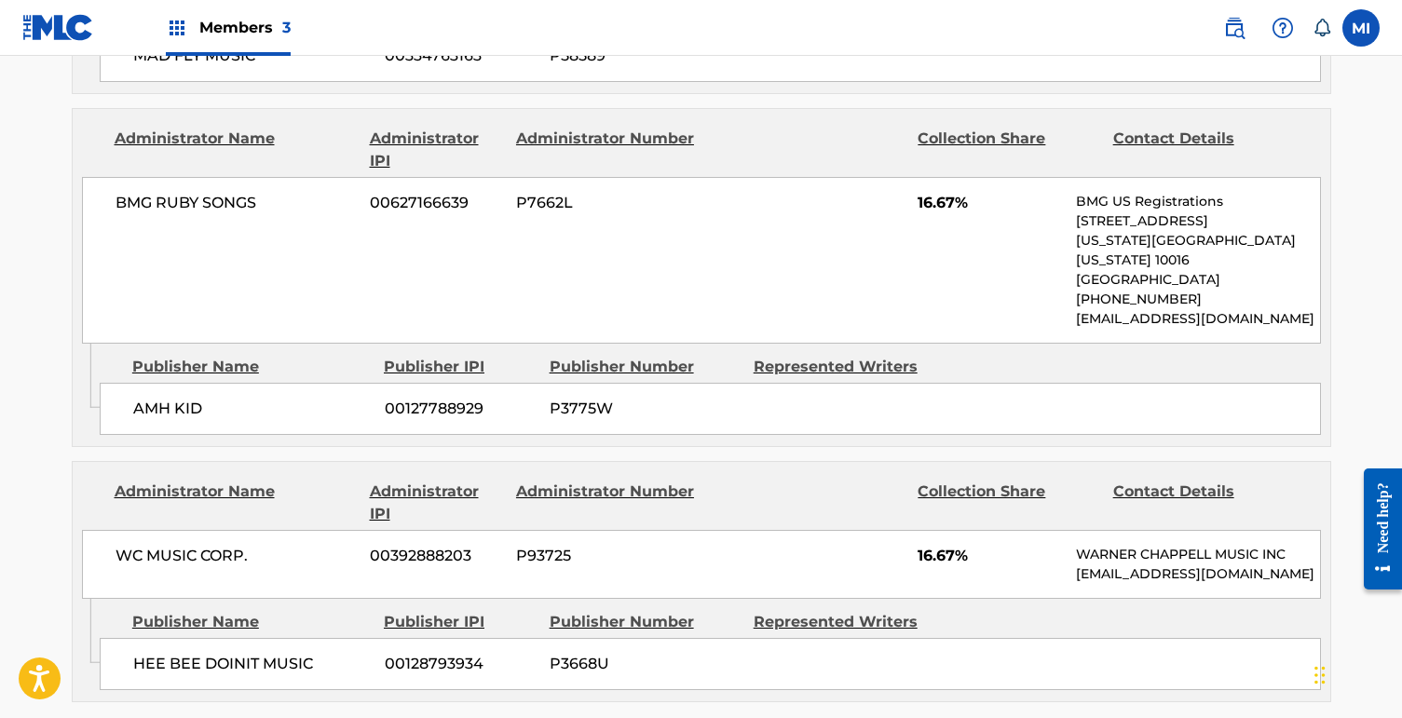
scroll to position [711, 0]
